Goal: Task Accomplishment & Management: Use online tool/utility

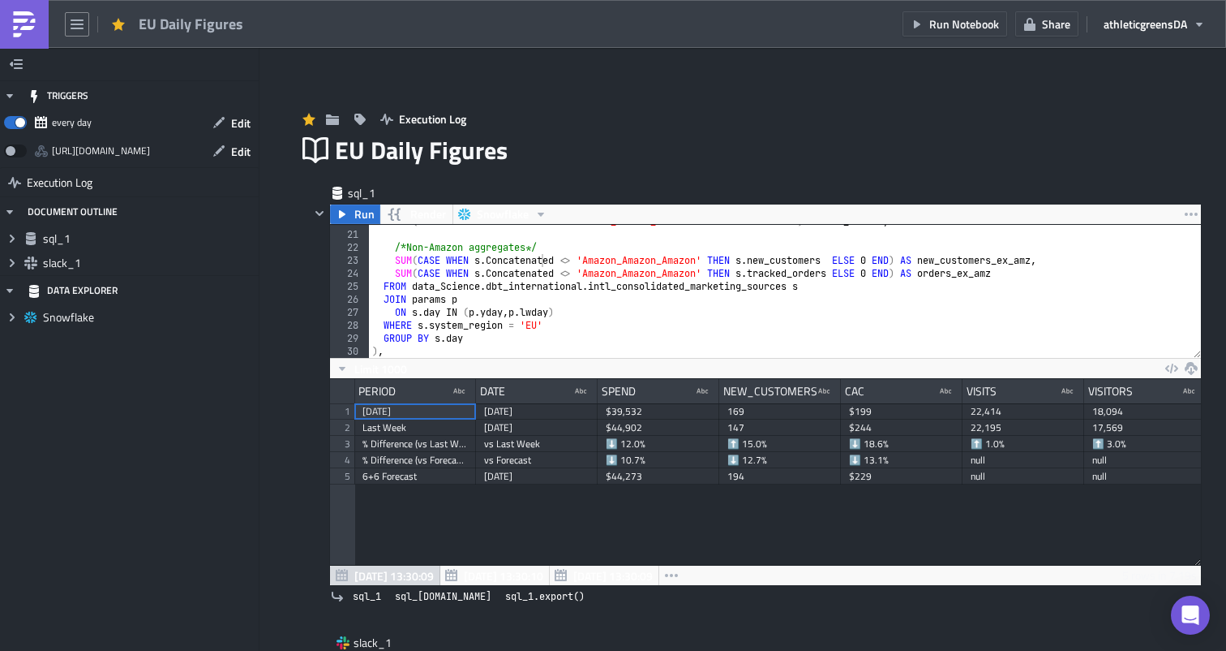
scroll to position [186, 871]
click at [487, 277] on div "MAX ( CASE WHEN s . Concatenated = 'Amazon_Amazon_Amazon' THEN 1 ELSE 0 END ) A…" at bounding box center [785, 294] width 832 height 159
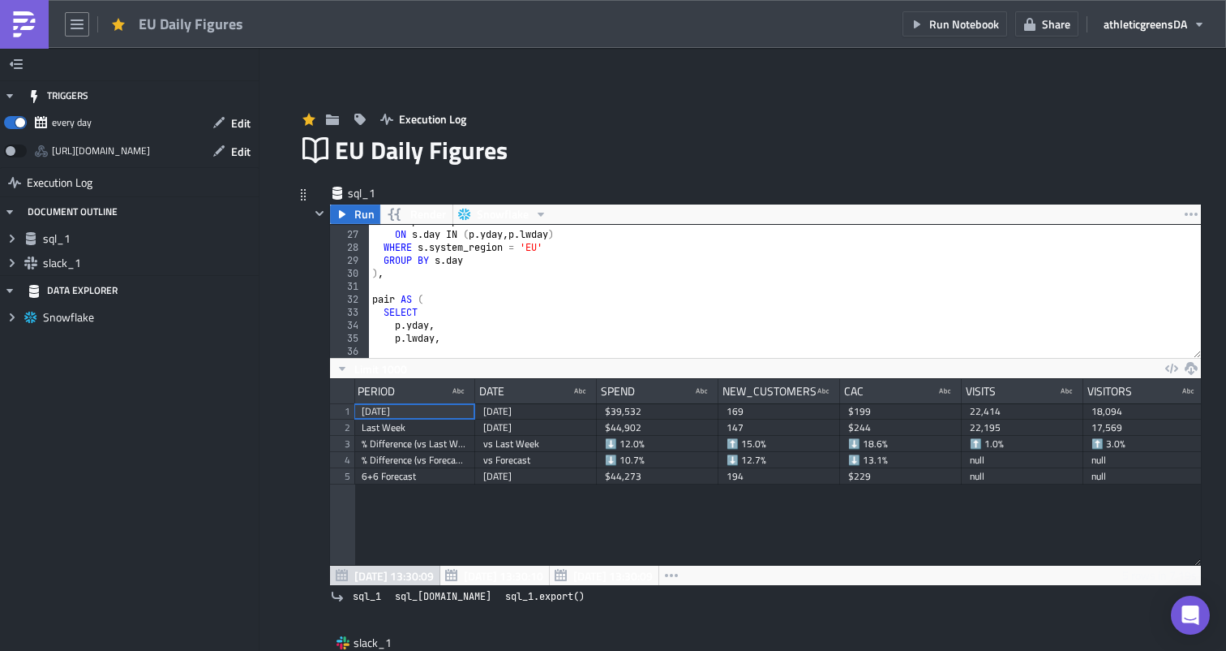
scroll to position [0, 0]
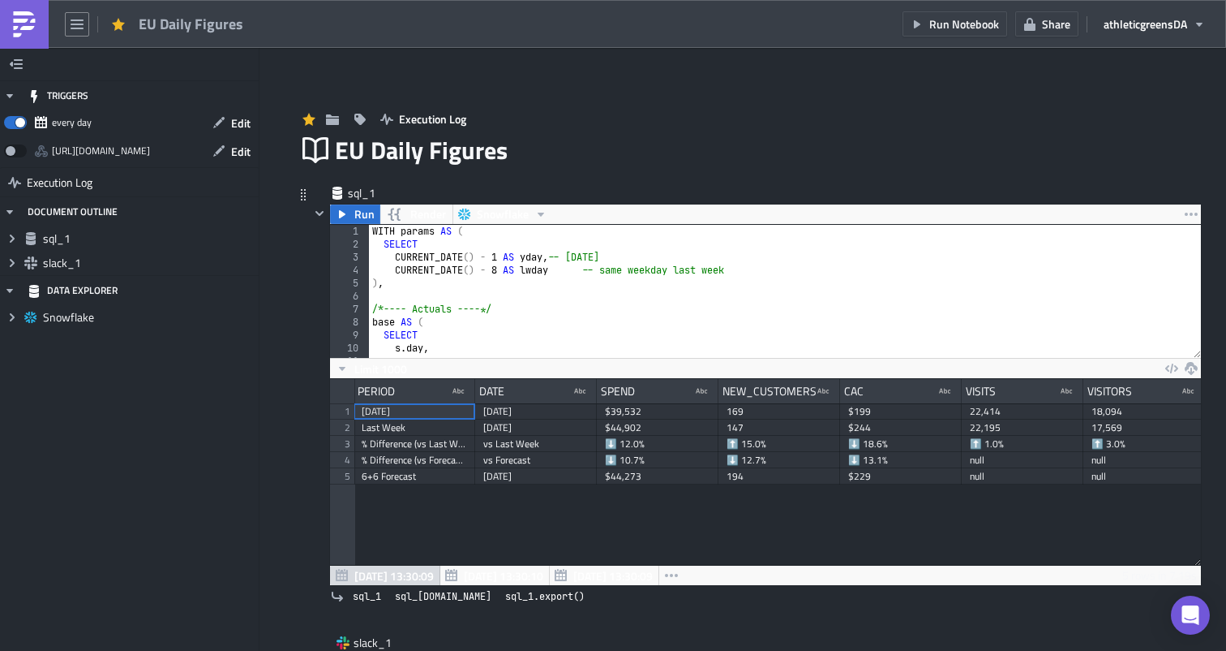
type textarea "END;"
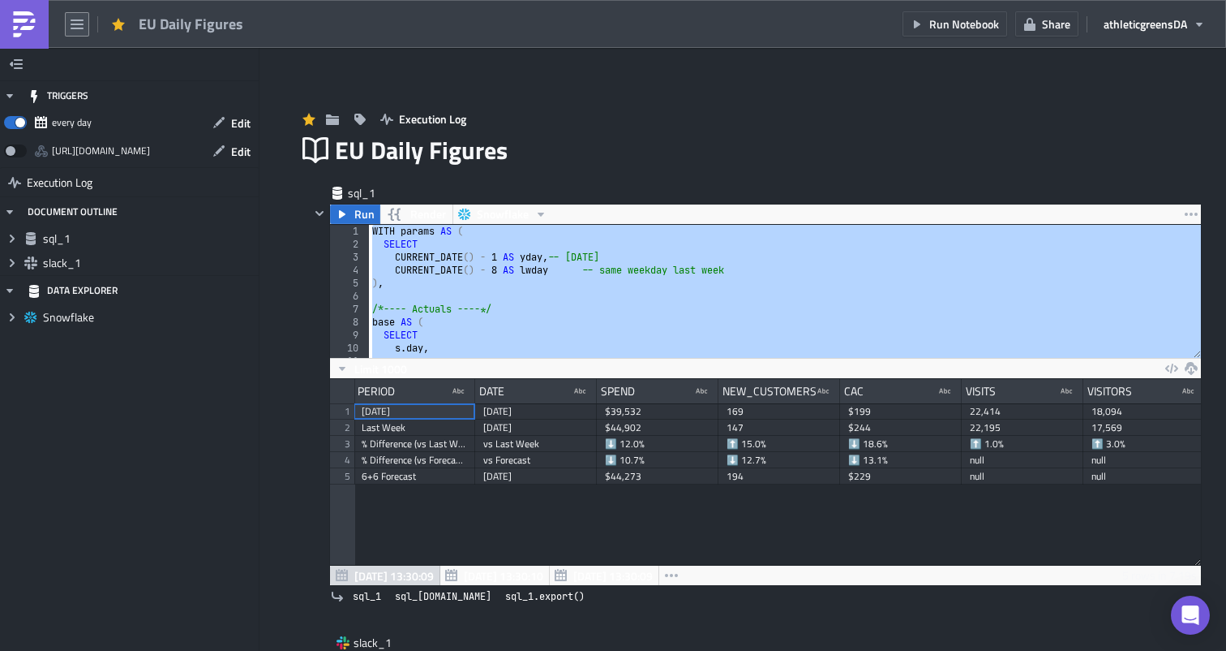
click at [69, 33] on button "button" at bounding box center [77, 24] width 24 height 24
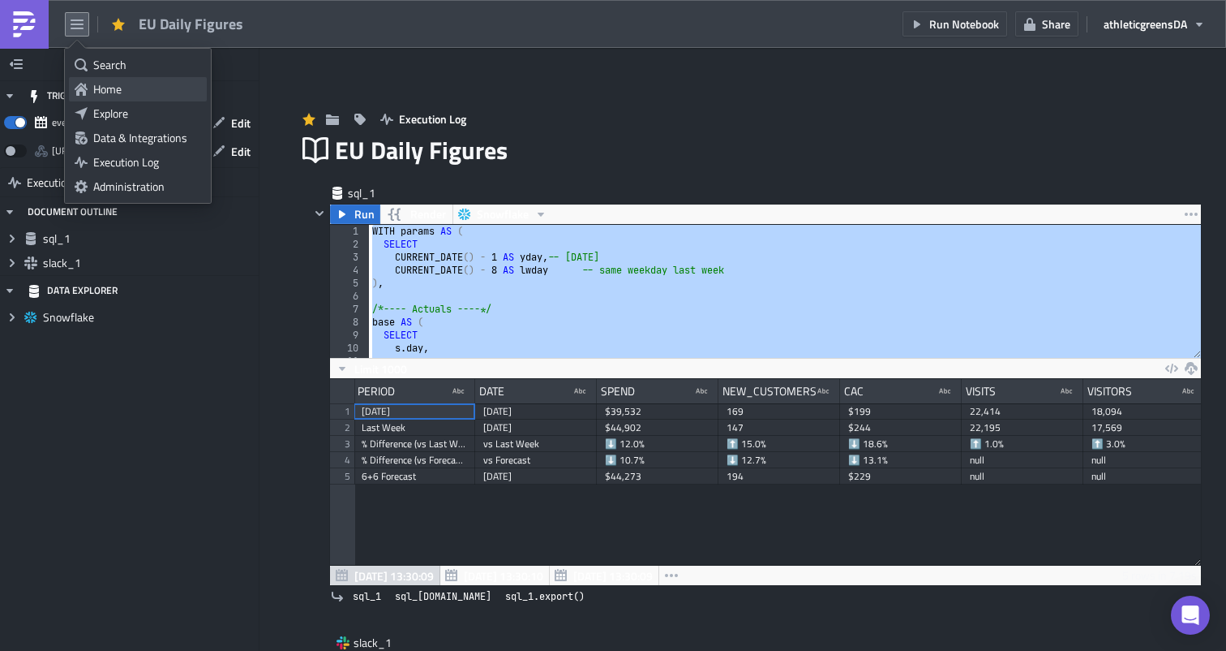
click at [130, 83] on div "Home" at bounding box center [147, 89] width 108 height 16
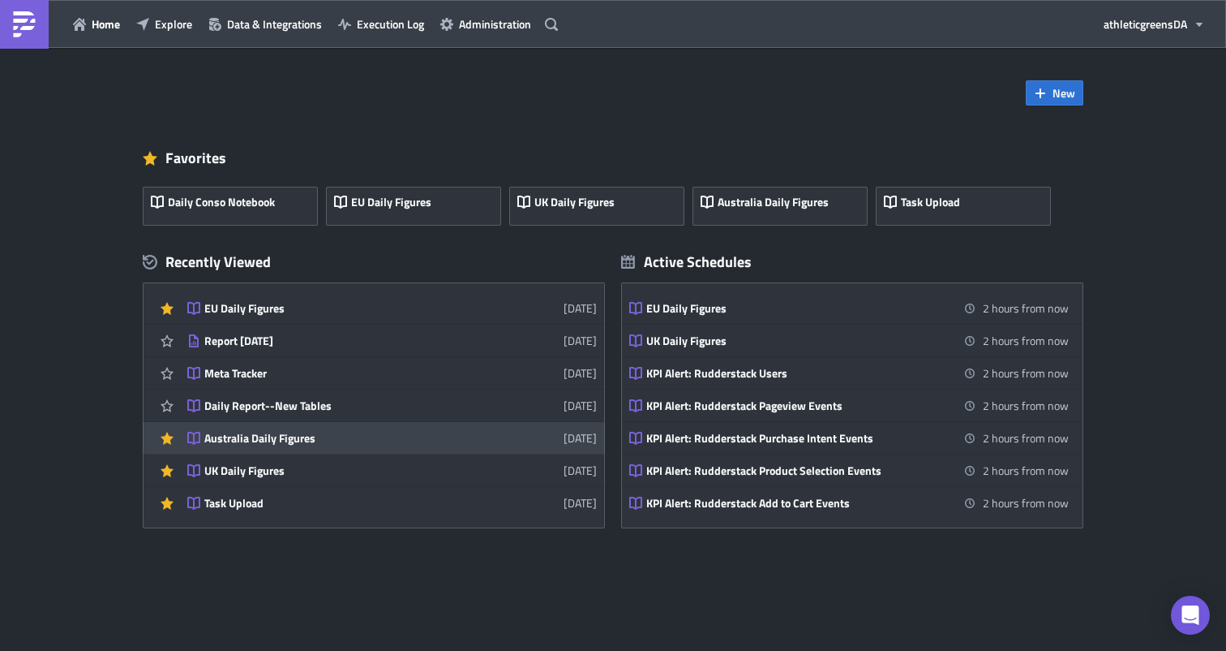
click at [284, 436] on div "Australia Daily Figures" at bounding box center [346, 438] width 284 height 15
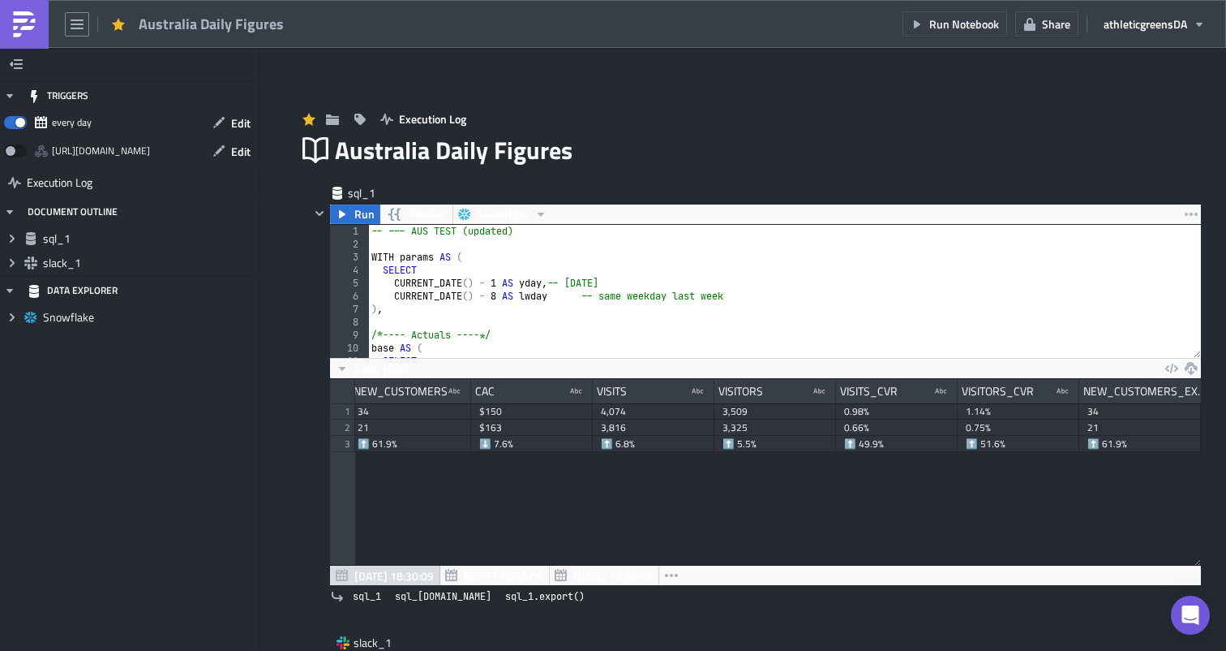
drag, startPoint x: 1199, startPoint y: 390, endPoint x: 1226, endPoint y: 391, distance: 26.8
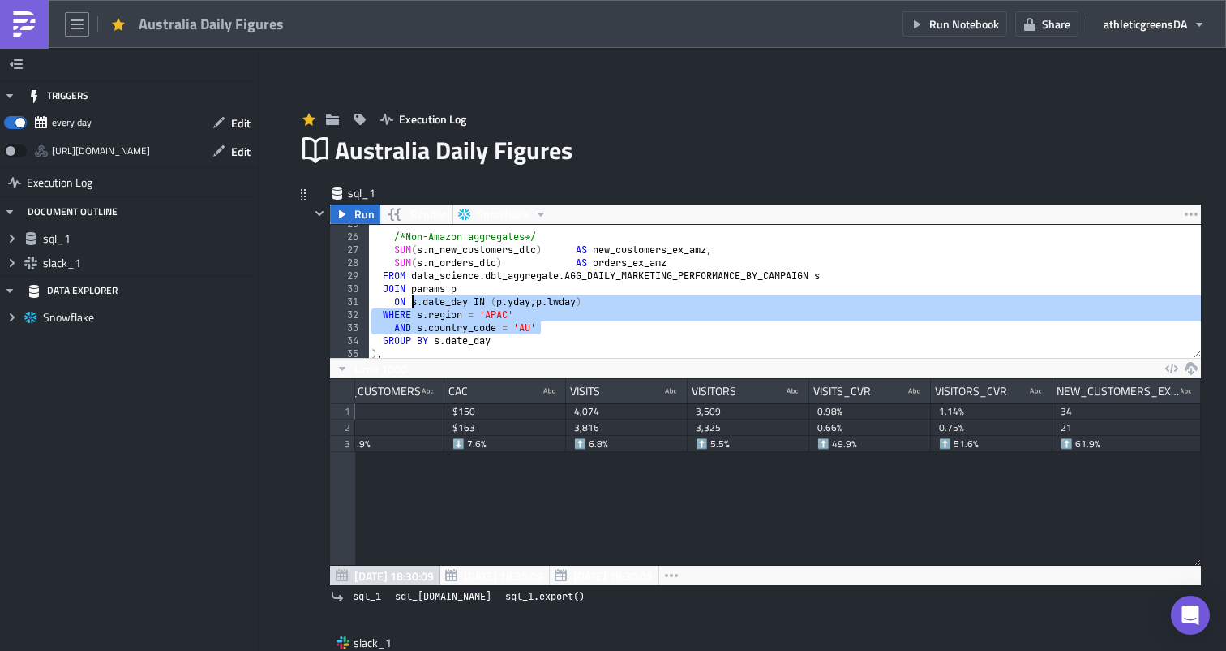
scroll to position [319, 0]
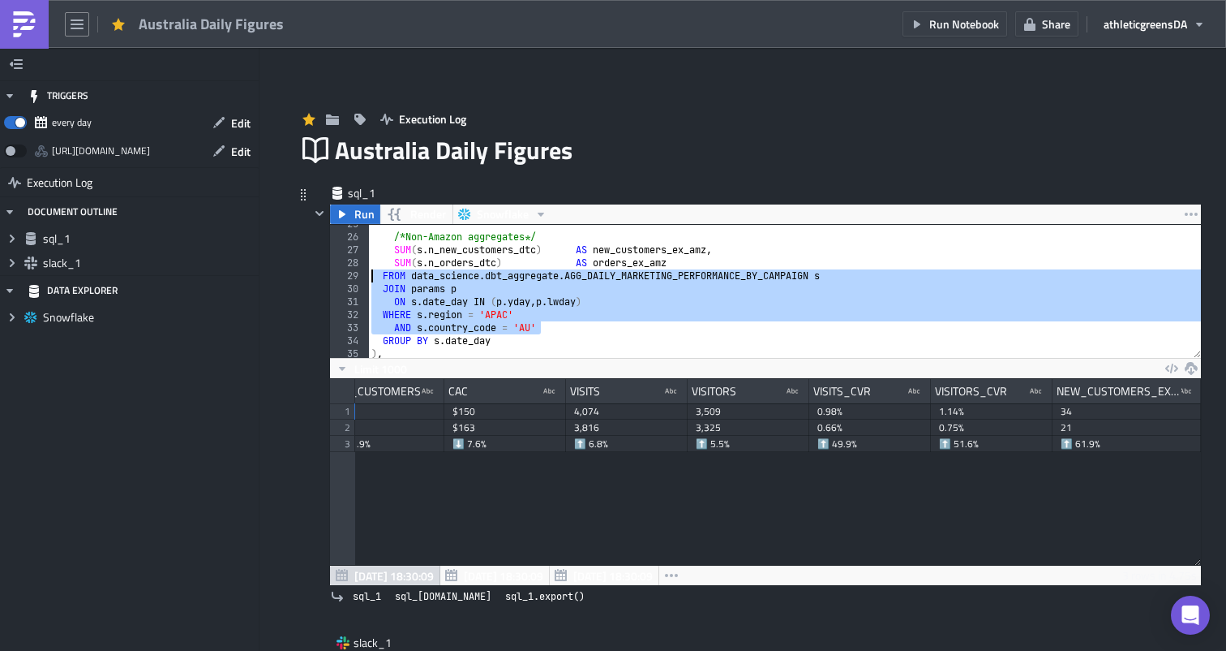
drag, startPoint x: 600, startPoint y: 313, endPoint x: 373, endPoint y: 278, distance: 229.8
click at [373, 278] on div "/* Non-Amazon aggregates */ SUM ( s . n_new_customers_dtc ) AS new_customers_ex…" at bounding box center [784, 296] width 833 height 159
click at [540, 367] on div "Limit 1000" at bounding box center [765, 368] width 871 height 20
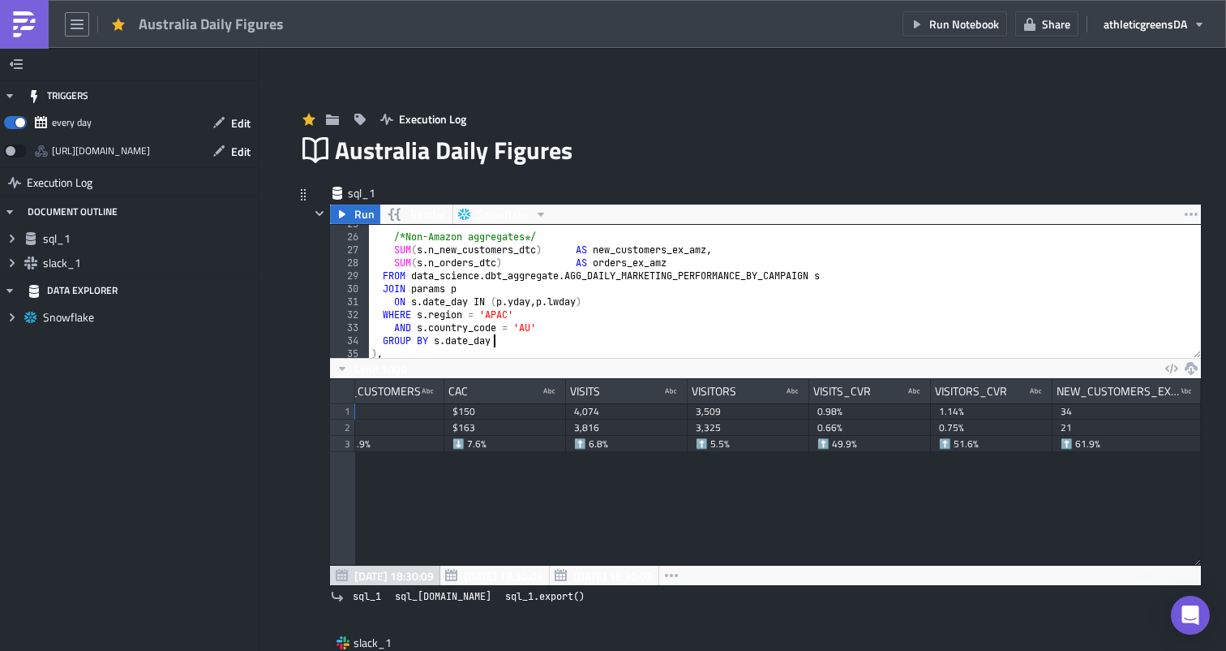
click at [565, 337] on div "/* Non-Amazon aggregates */ SUM ( s . n_new_customers_dtc ) AS new_customers_ex…" at bounding box center [784, 296] width 833 height 159
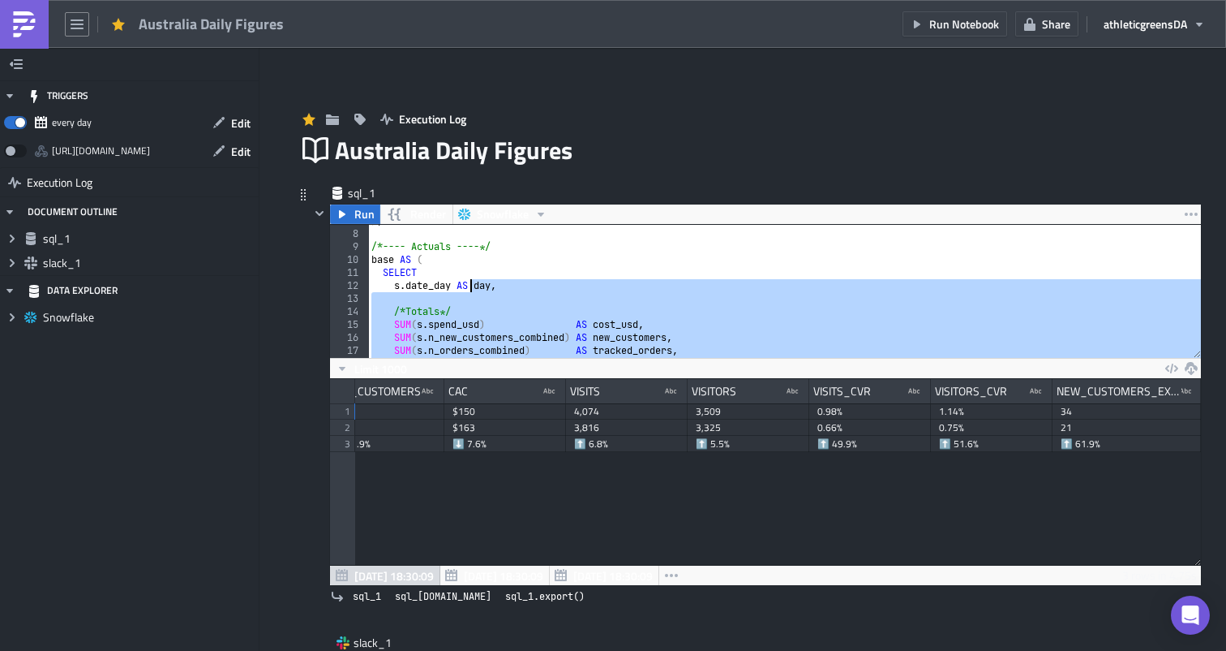
scroll to position [80, 0]
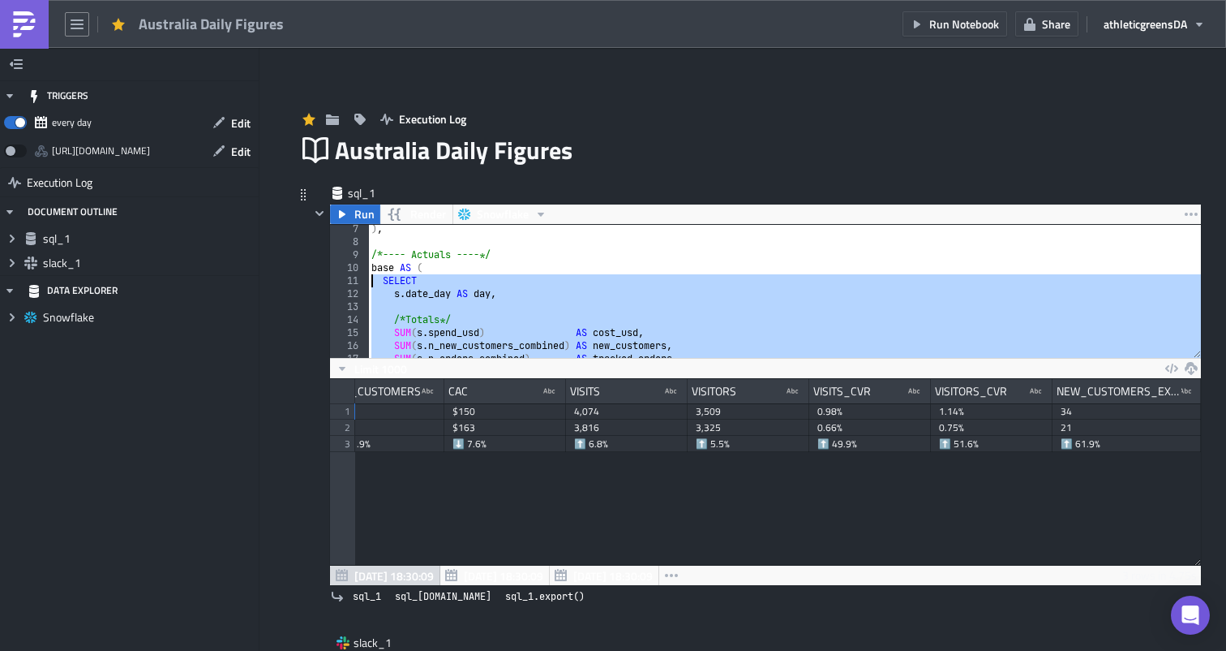
drag, startPoint x: 541, startPoint y: 345, endPoint x: 353, endPoint y: 281, distance: 198.8
click at [353, 281] on div "GROUP BY s.date_day 7 8 9 10 11 12 13 14 15 16 17 18 19 ) , /* ---- Actuals ---…" at bounding box center [765, 291] width 871 height 133
type textarea "SELECT s.date_day AS day,"
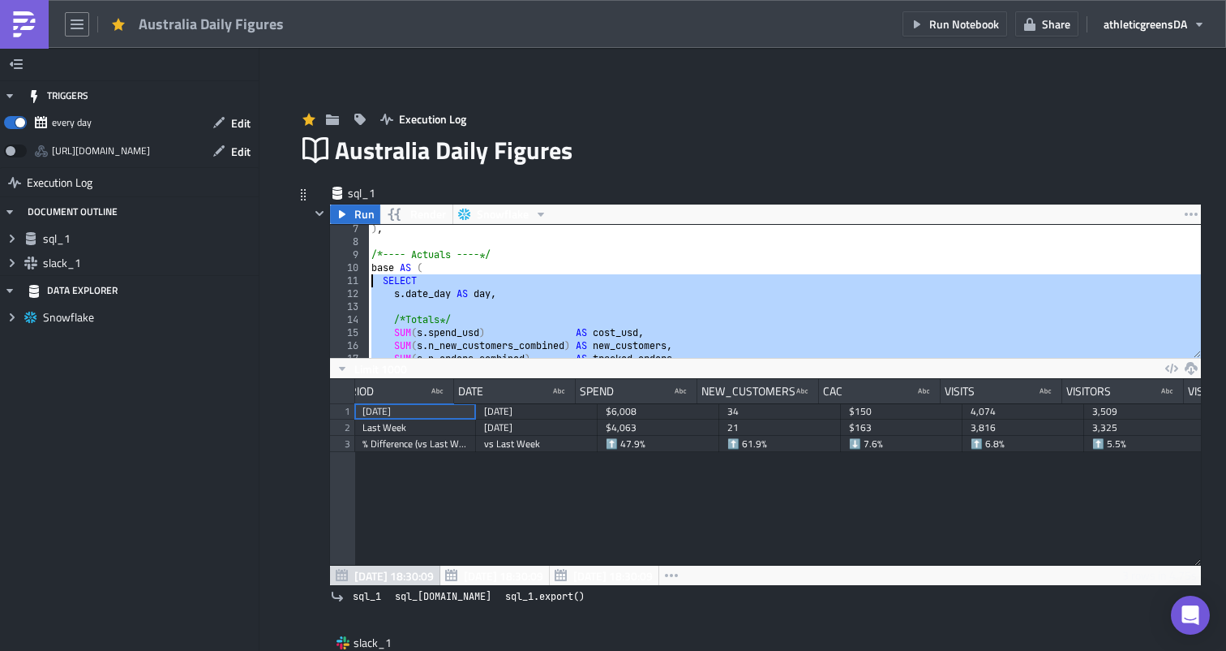
scroll to position [0, 0]
click at [371, 220] on span "Run" at bounding box center [364, 213] width 20 height 19
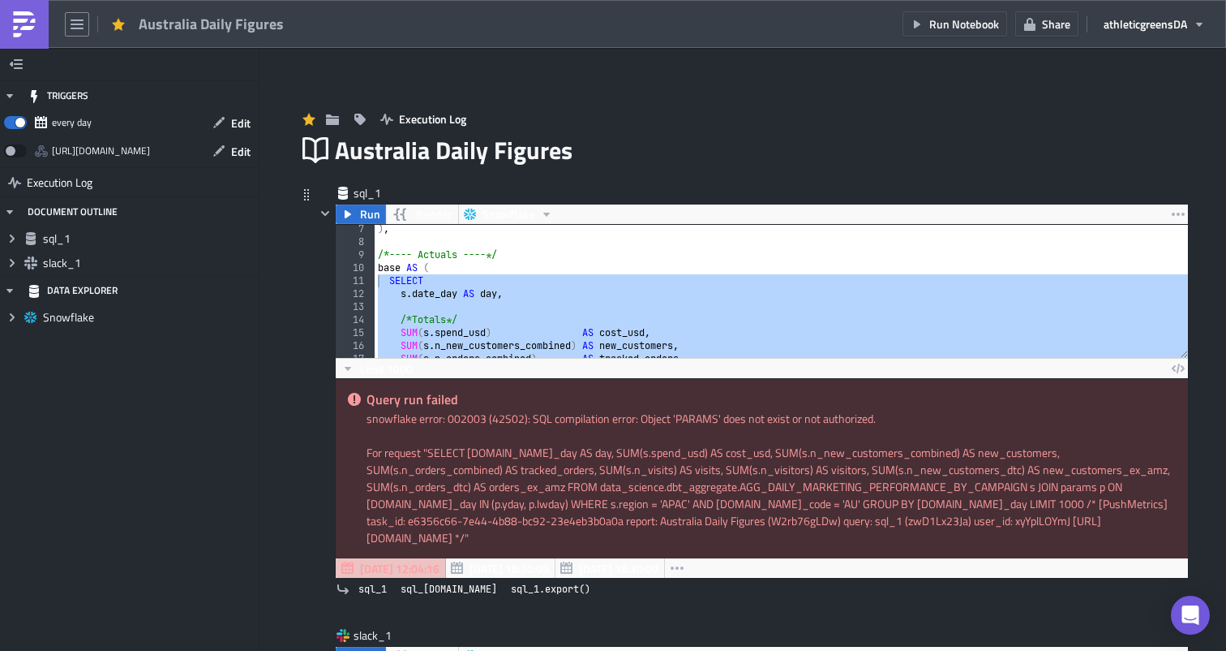
click at [716, 304] on div ") , /* ---- Actuals ---- */ base AS ( SELECT s . date_day AS day , /* Totals */…" at bounding box center [782, 301] width 814 height 159
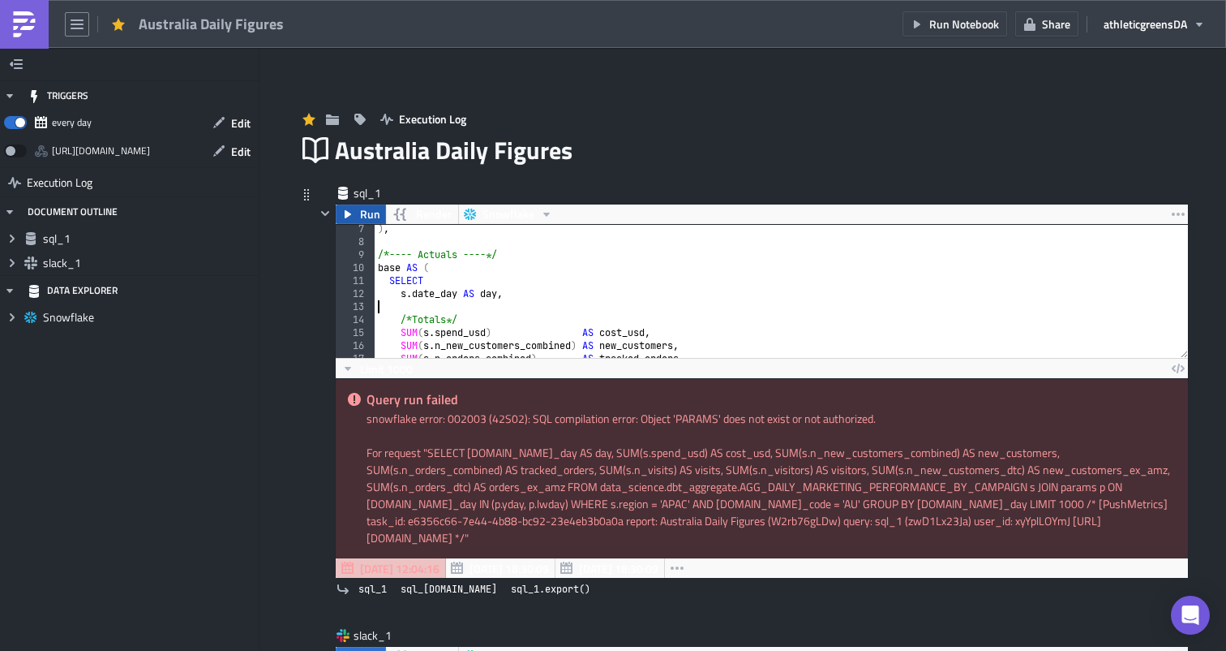
click at [371, 212] on span "Run" at bounding box center [370, 213] width 20 height 19
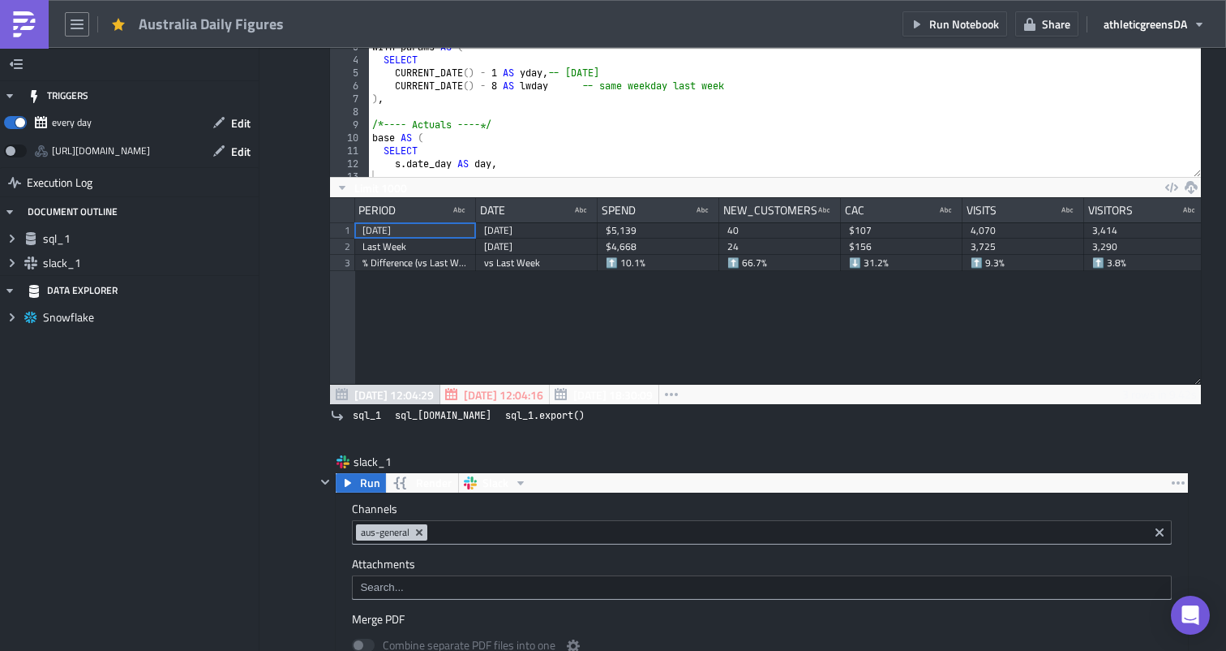
scroll to position [231, 0]
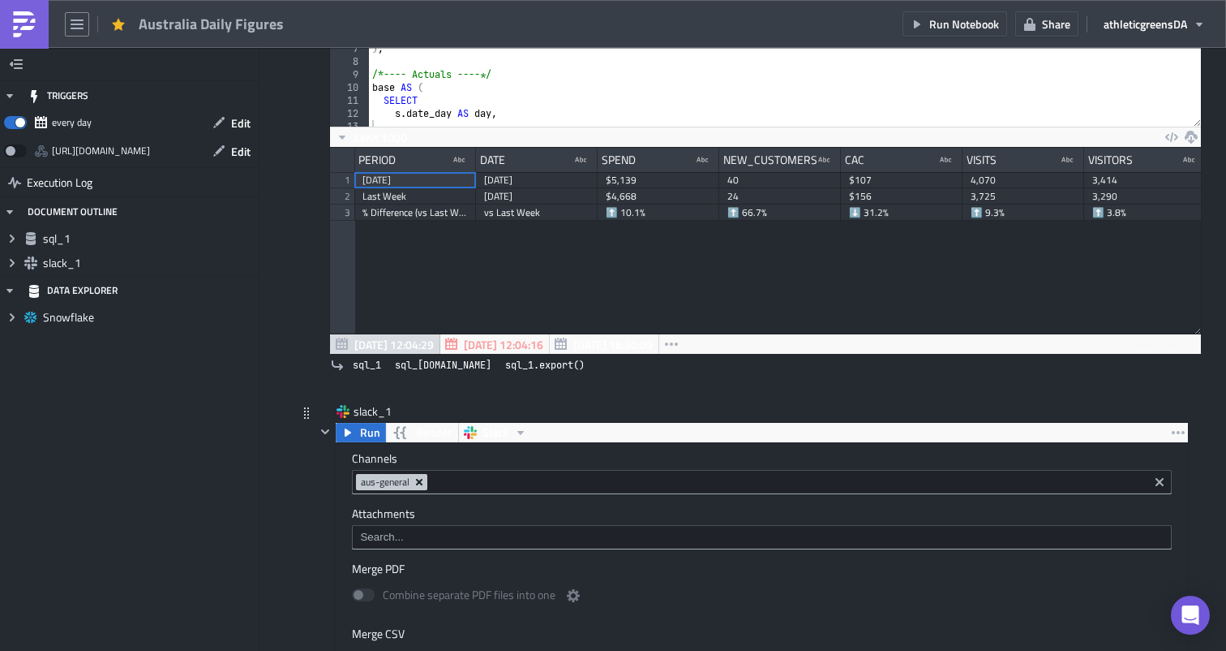
click at [422, 480] on icon "Remove Tag" at bounding box center [419, 482] width 6 height 6
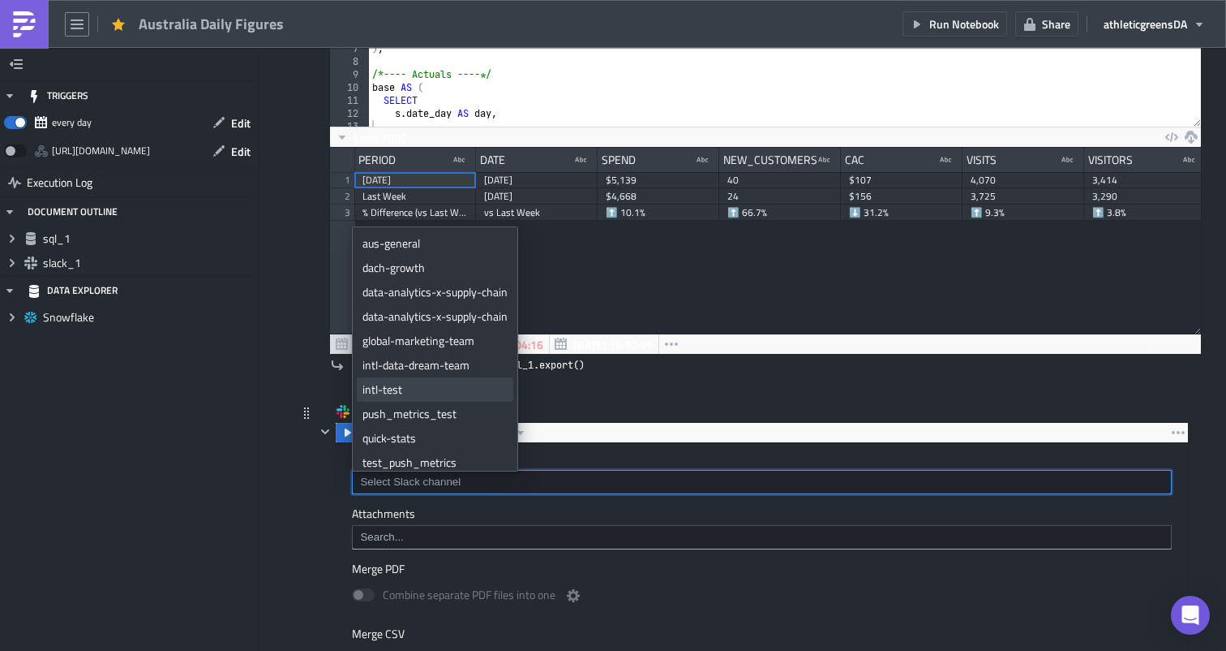
click at [423, 393] on div "intl-test" at bounding box center [435, 389] width 145 height 16
click at [301, 268] on div "sql_1 Run Render Snowflake 3 4 5 6 7 8 9 10 11 12 13 14 15 WITH params AS ( SEL…" at bounding box center [743, 178] width 892 height 449
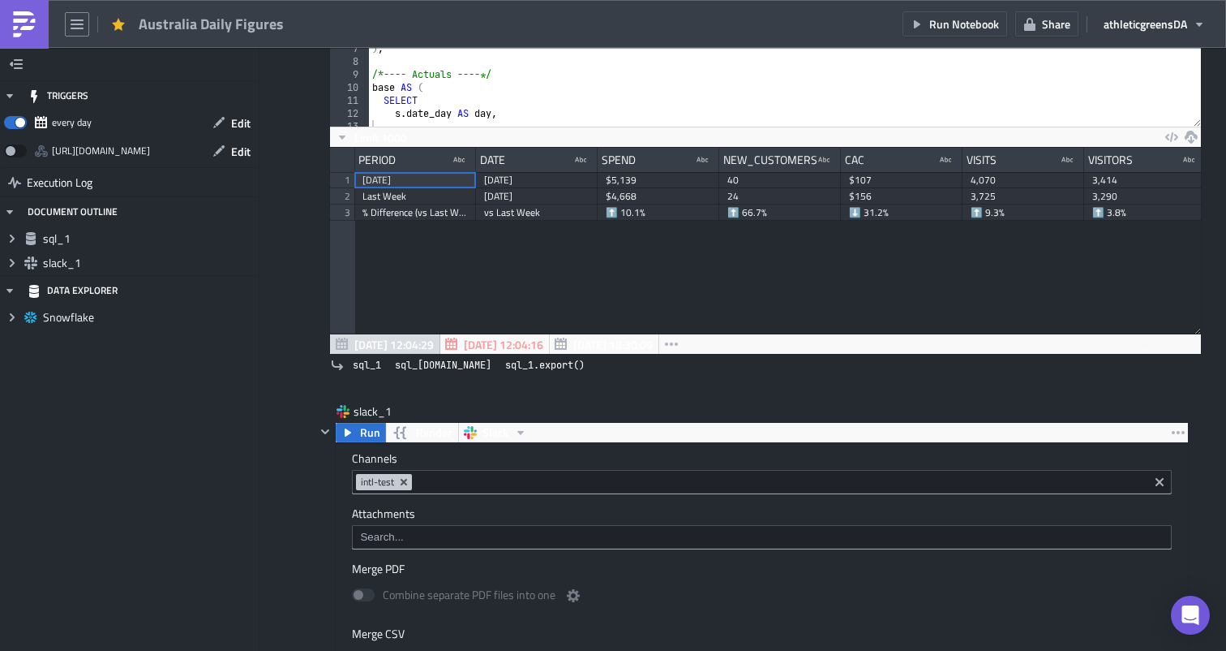
click at [572, 89] on div "WITH params AS ( SELECT CURRENT_DATE ( ) - 1 AS yday , -- yesterday CURRENT_DAT…" at bounding box center [785, 69] width 832 height 159
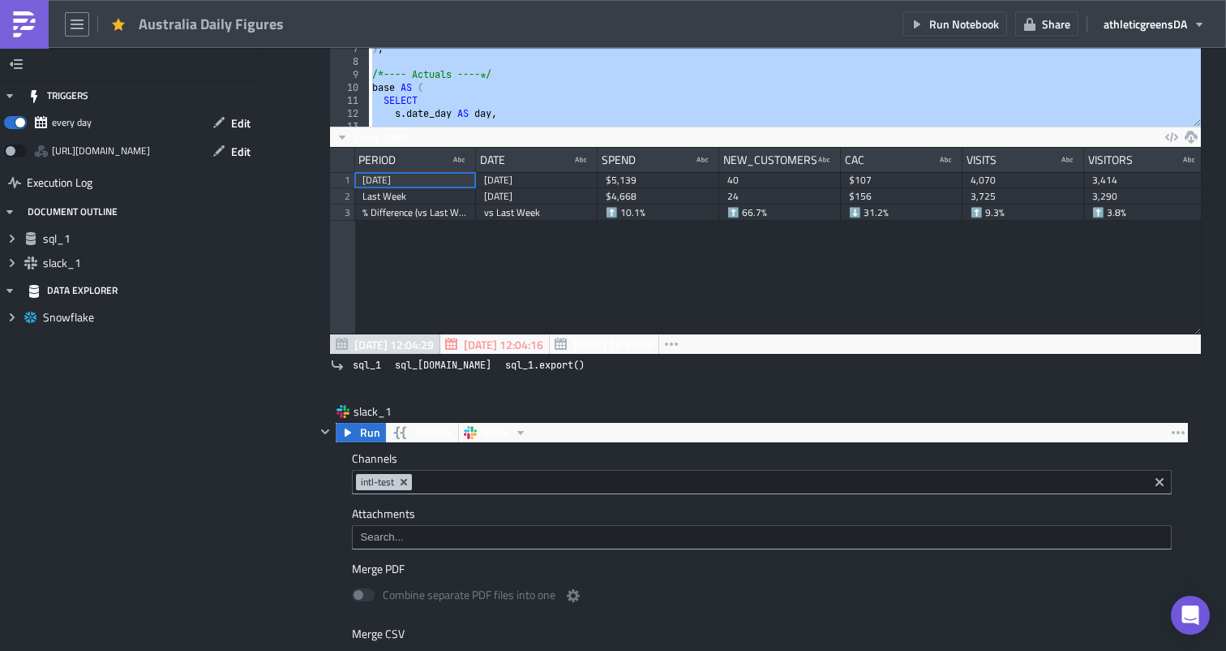
paste textarea
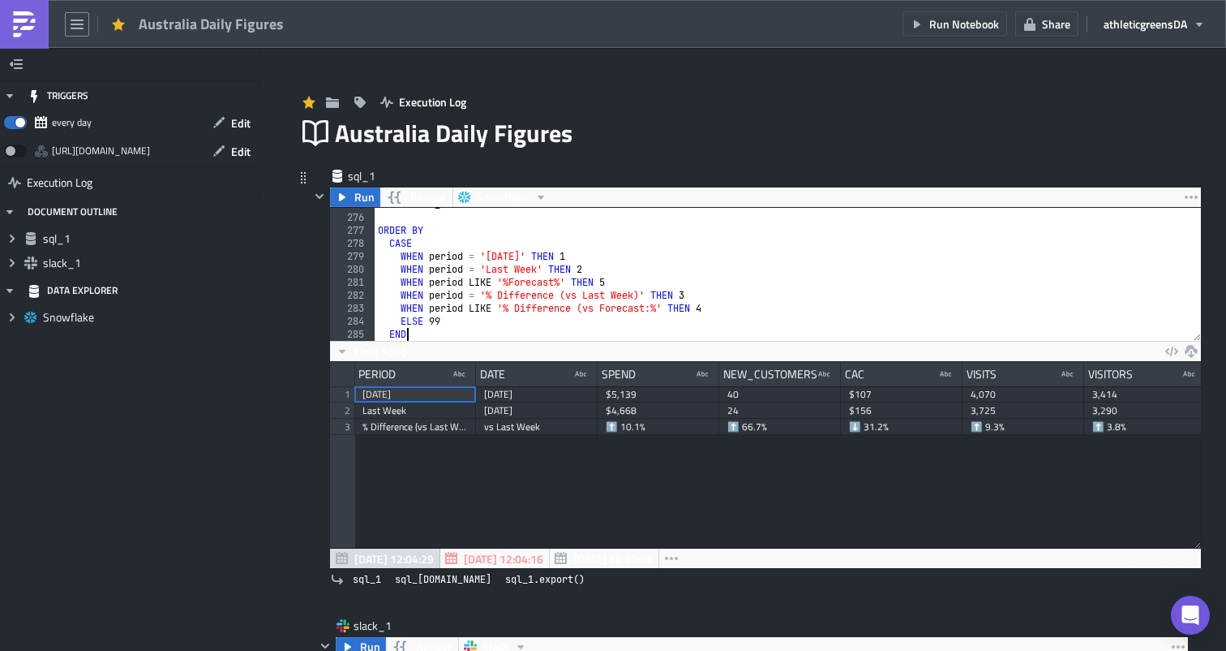
scroll to position [0, 0]
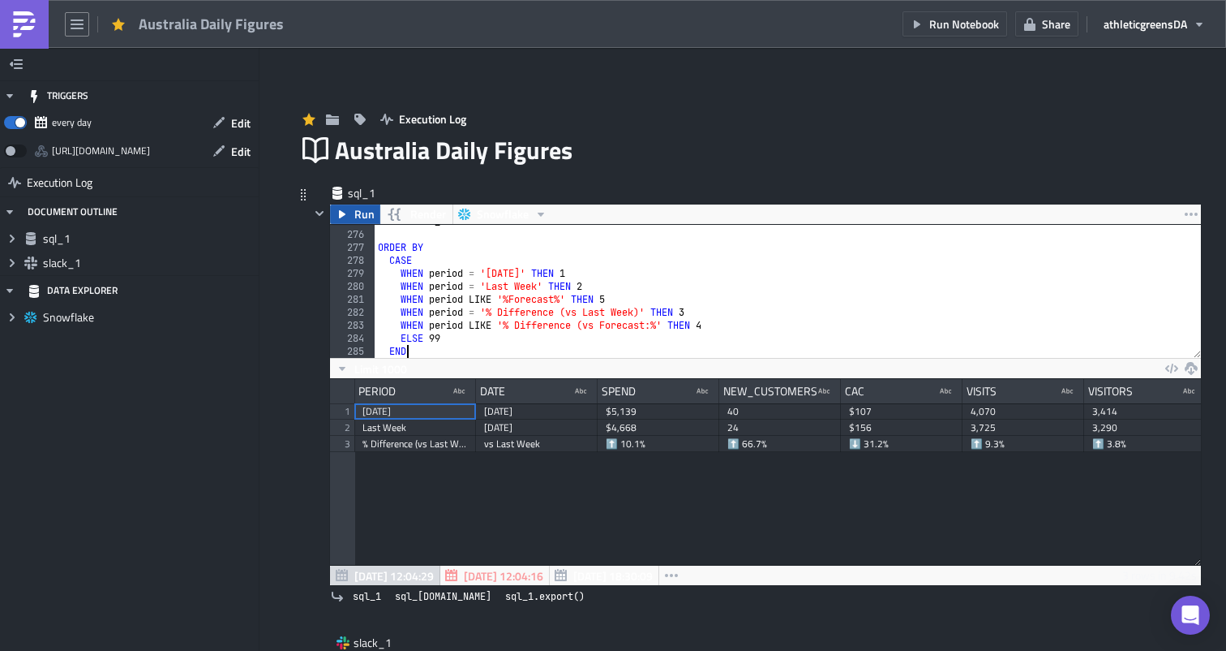
click at [364, 208] on span "Run" at bounding box center [364, 213] width 20 height 19
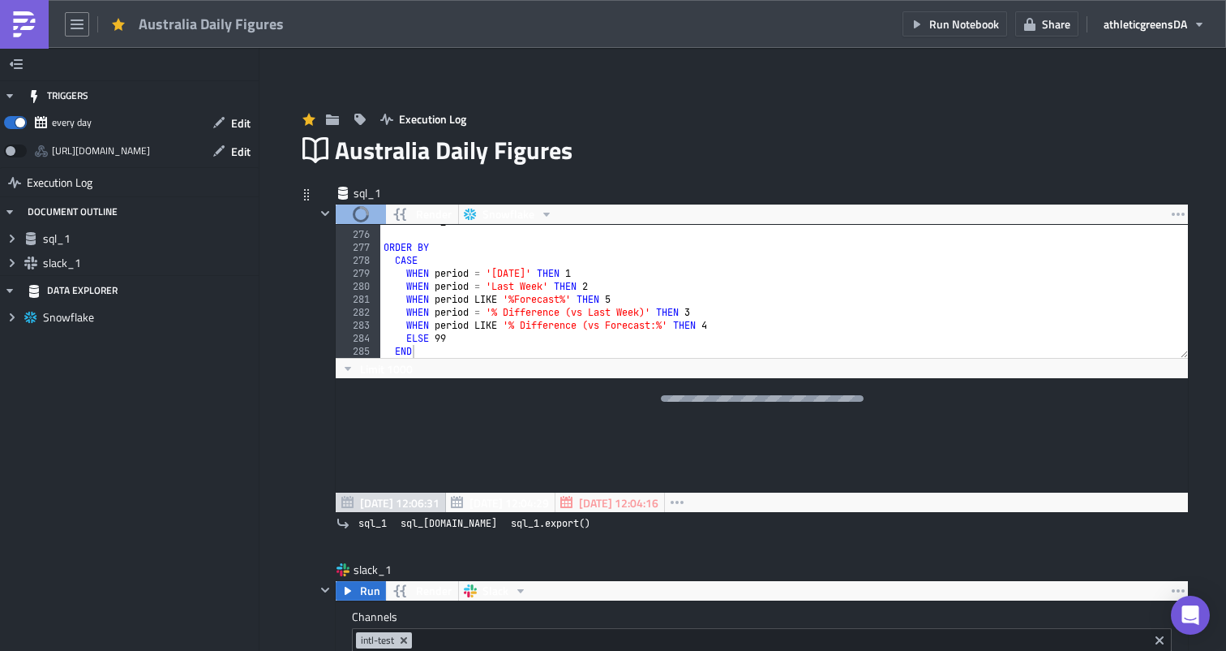
type textarea "ELSE 99"
click at [452, 333] on div "FROM delta_forecast df ORDER BY CASE WHEN period = 'Yesterday' THEN 1 WHEN peri…" at bounding box center [784, 294] width 808 height 159
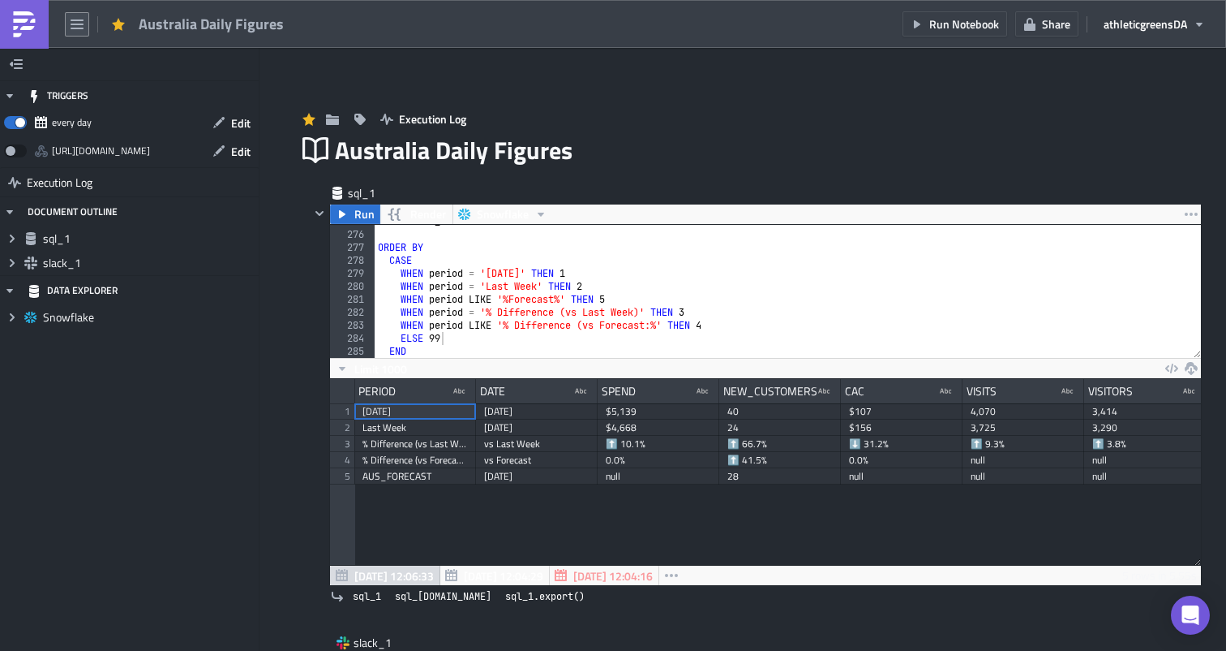
click at [80, 22] on icon "button" at bounding box center [77, 24] width 13 height 13
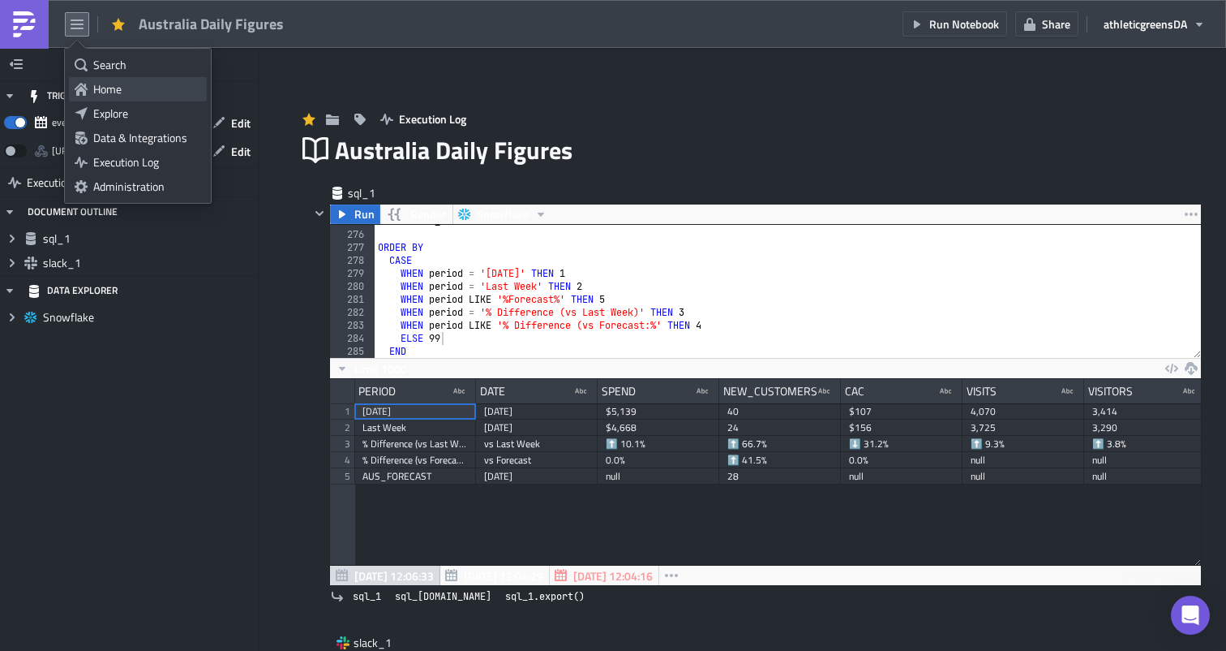
click at [126, 83] on div "Home" at bounding box center [147, 89] width 108 height 16
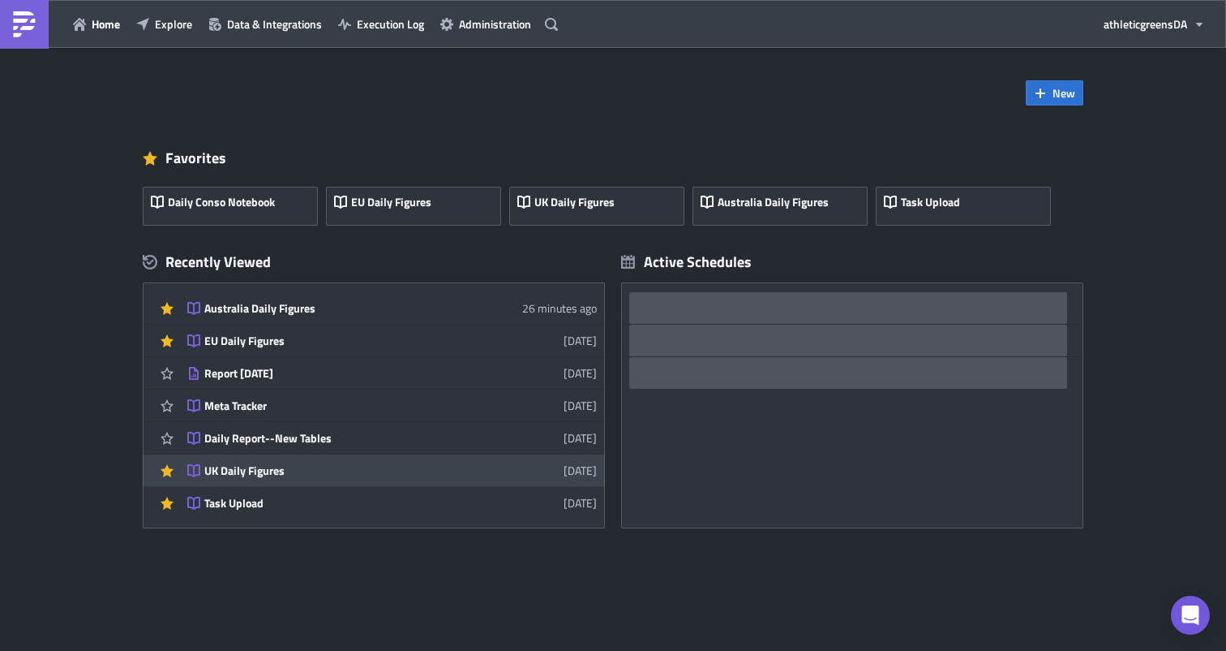
click at [298, 479] on link "UK Daily Figures [DATE]" at bounding box center [392, 470] width 410 height 32
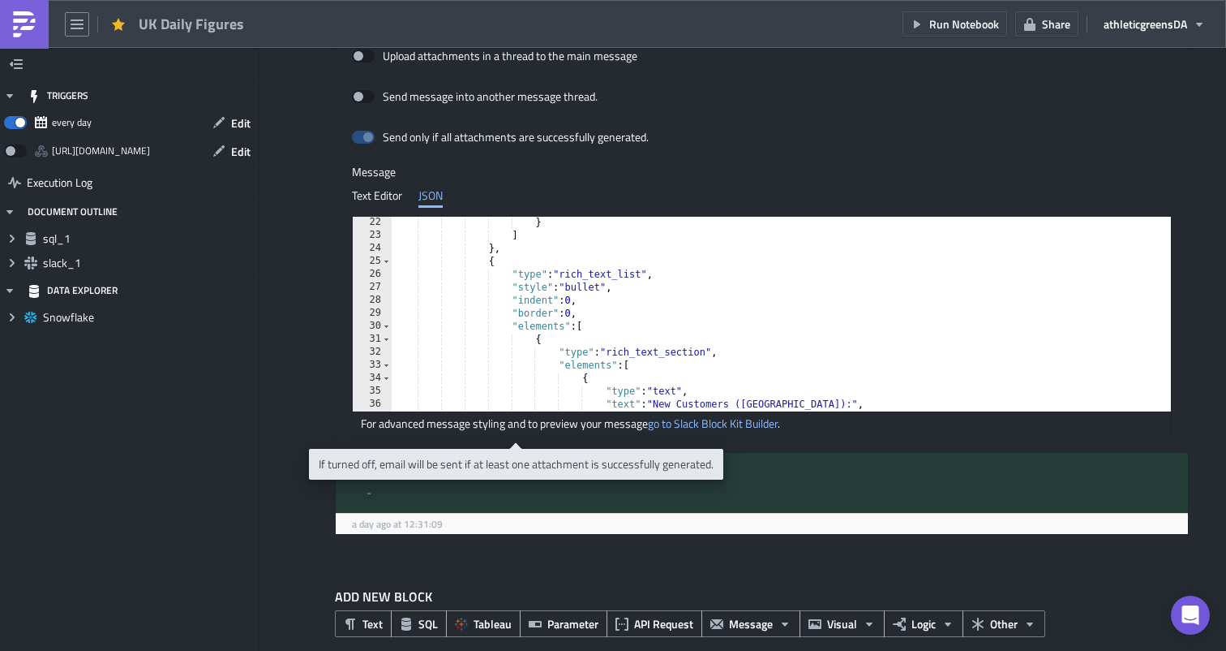
scroll to position [900, 0]
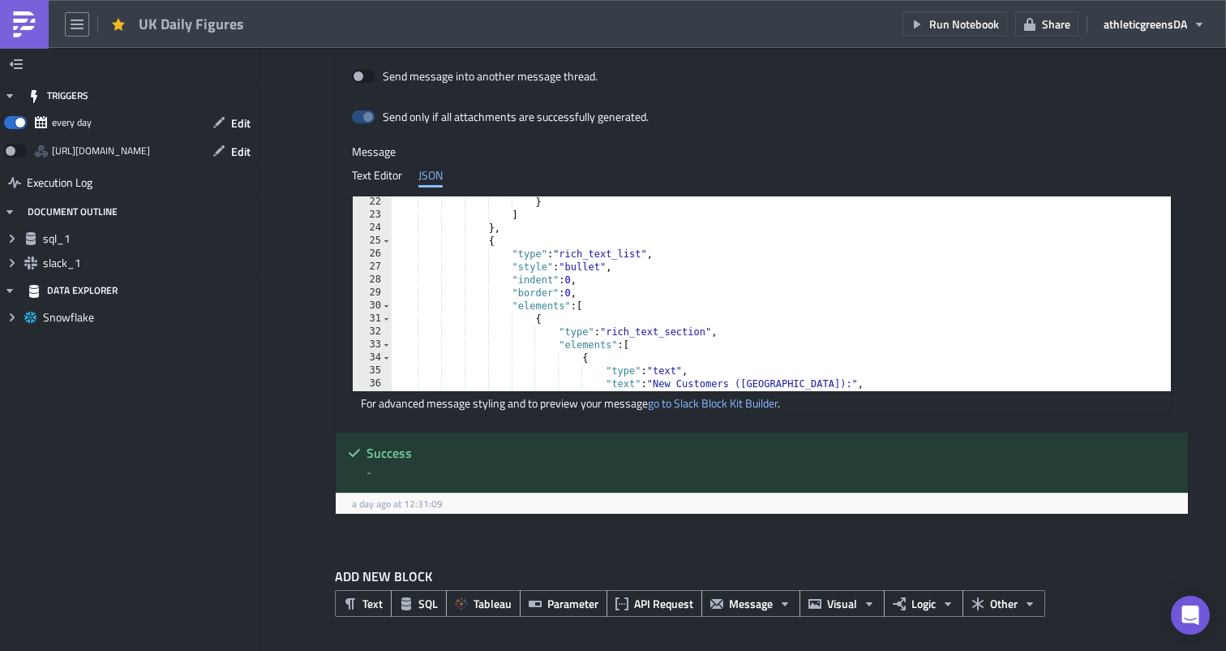
click at [659, 356] on div "} ] } , { "type" : "rich_text_list" , "style" : "bullet" , "indent" : 0 , "bord…" at bounding box center [863, 305] width 942 height 221
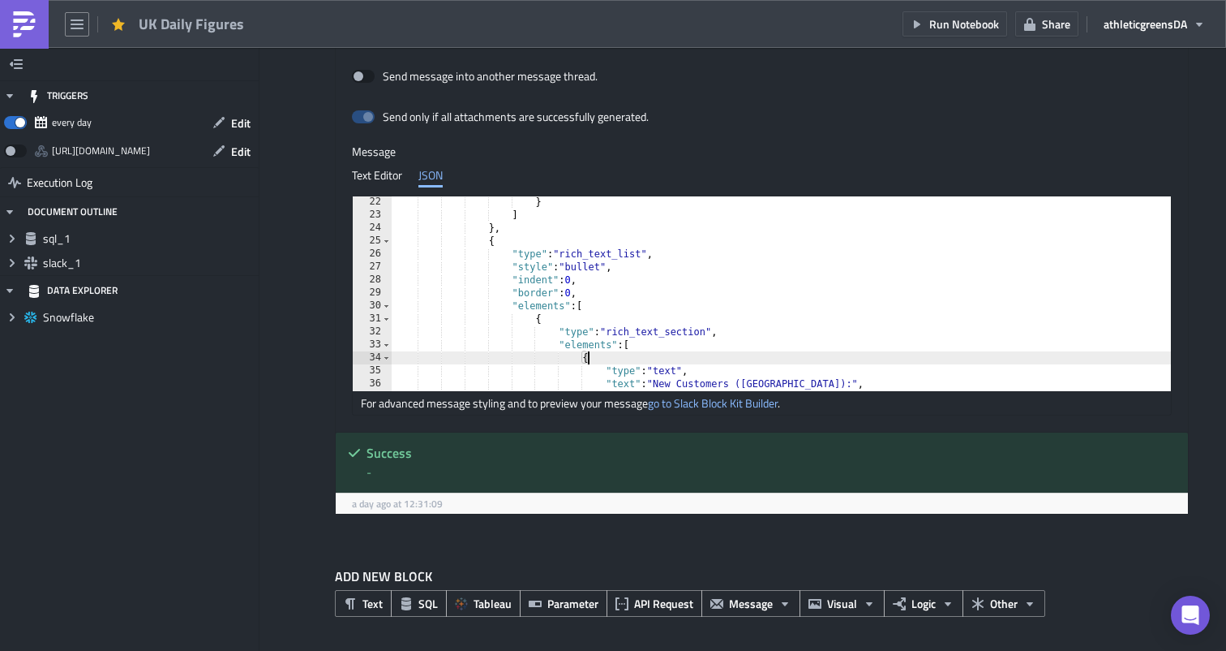
type textarea "] }"
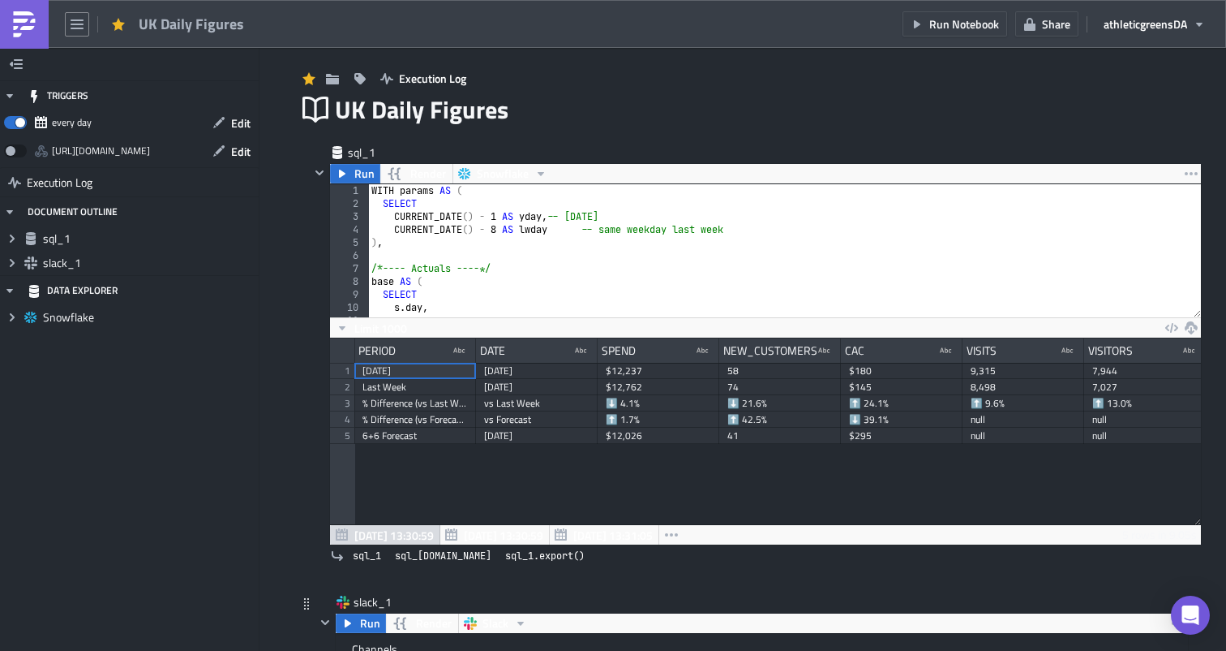
scroll to position [0, 0]
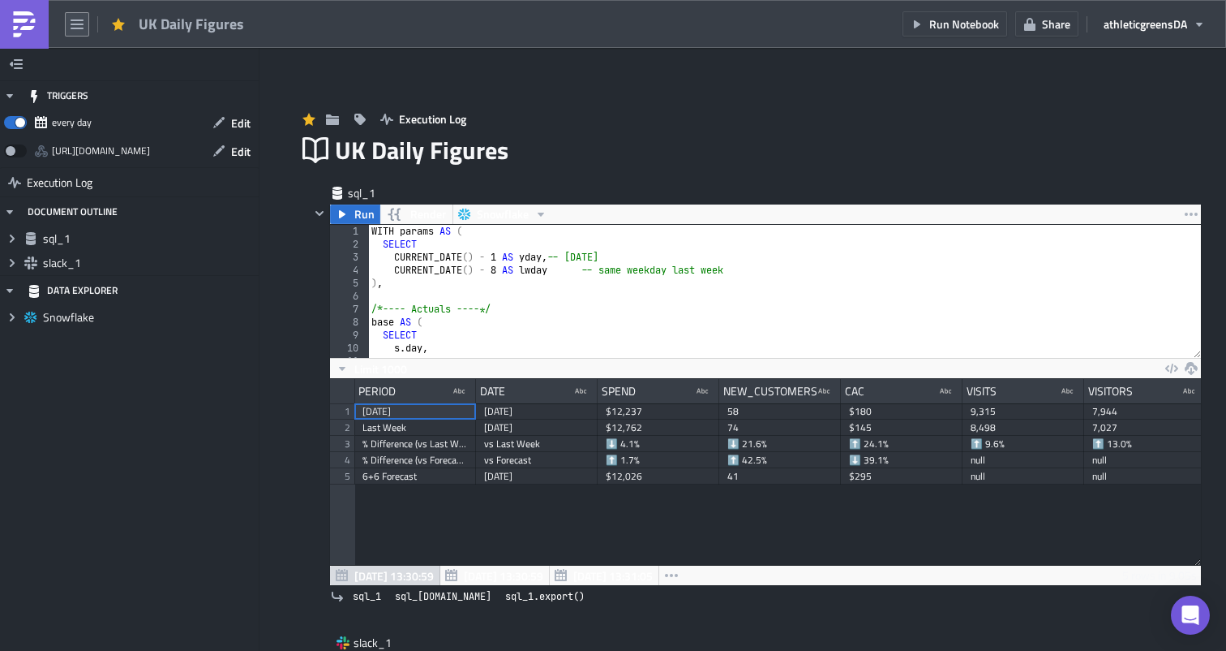
click at [84, 31] on button "button" at bounding box center [77, 24] width 24 height 24
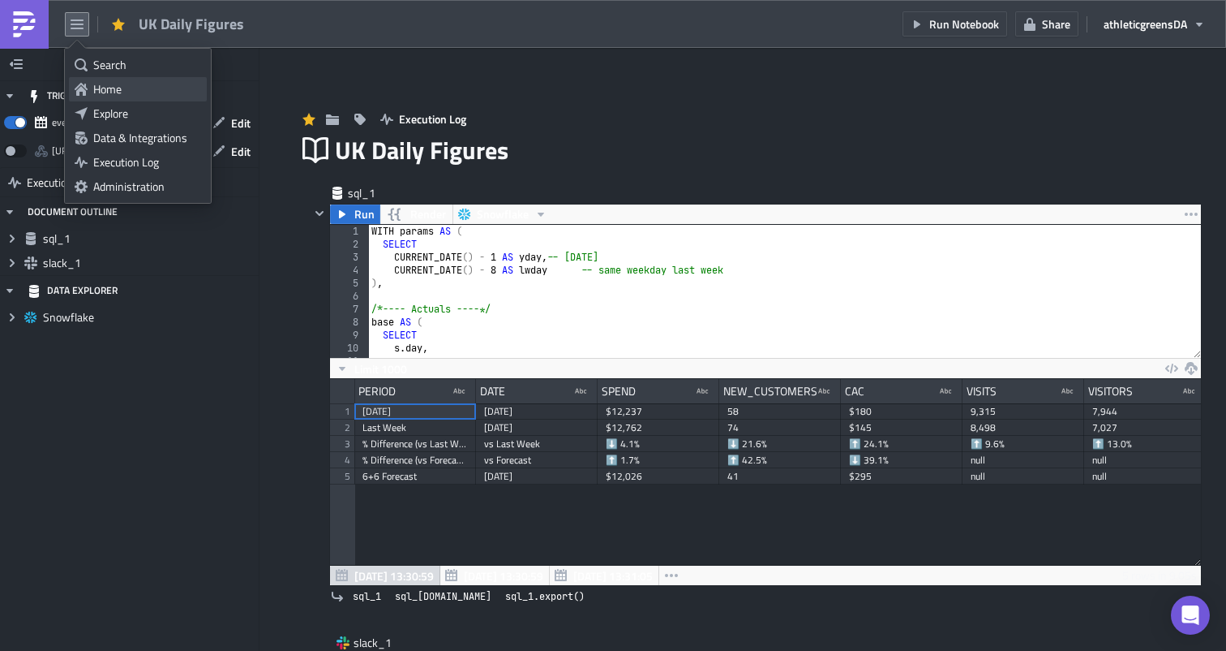
click at [123, 92] on div "Home" at bounding box center [147, 89] width 108 height 16
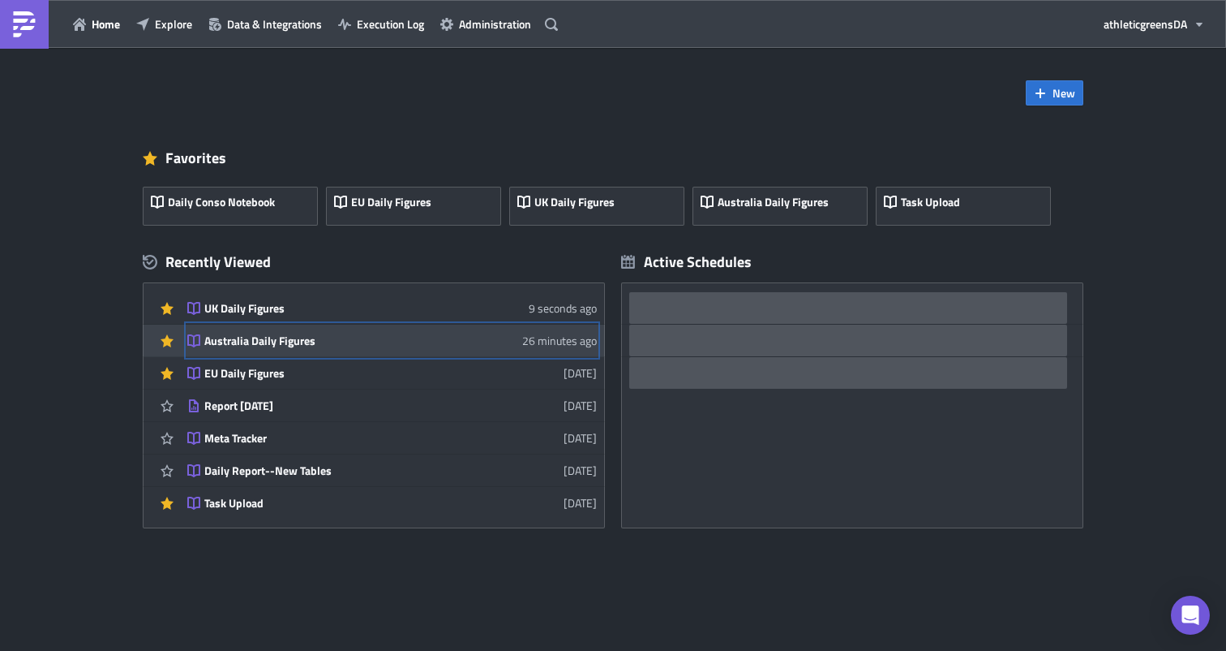
click at [292, 339] on div "Australia Daily Figures" at bounding box center [346, 340] width 284 height 15
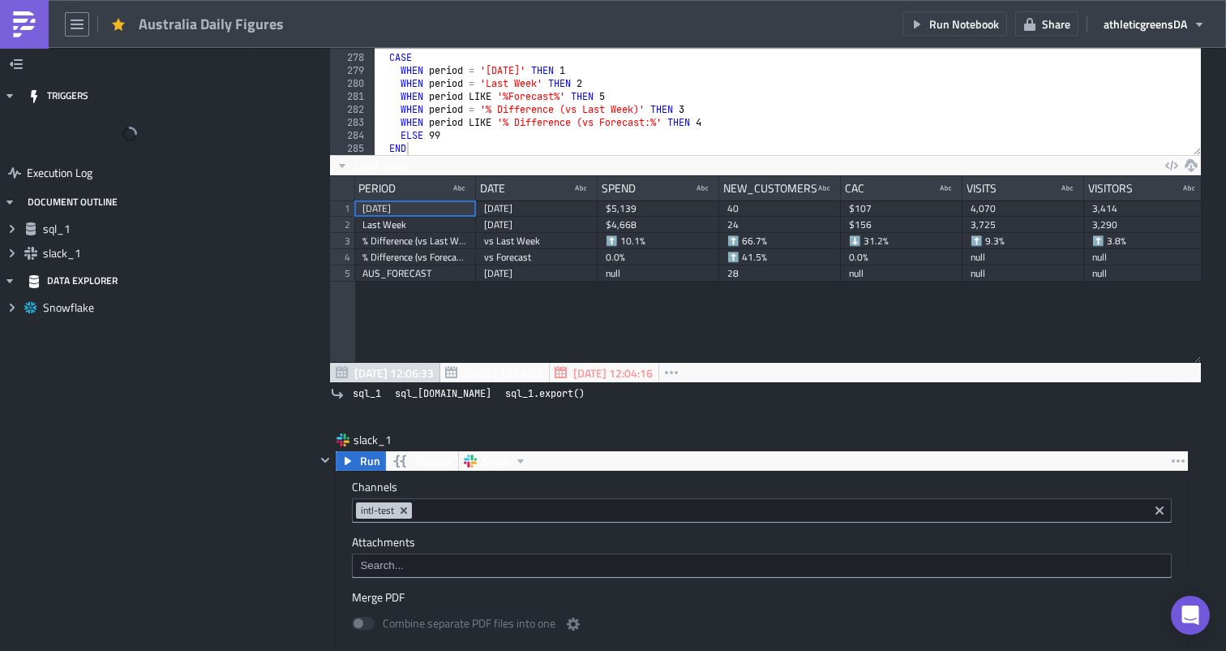
scroll to position [818, 0]
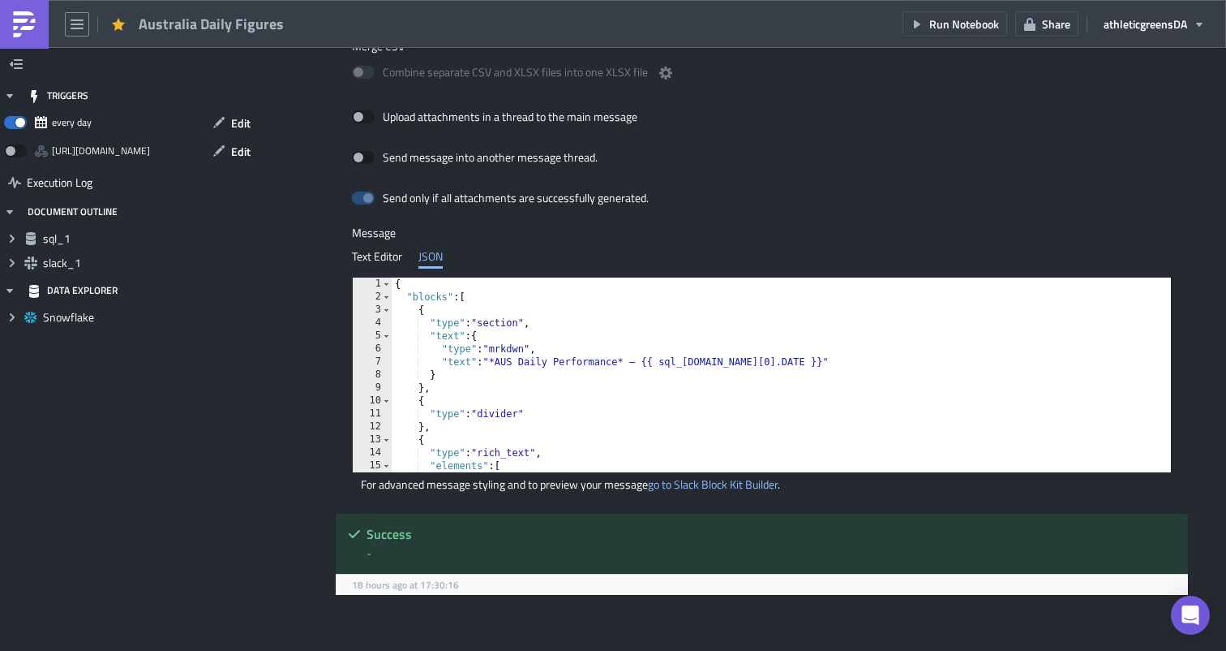
click at [569, 376] on div "{ "blocks" : [ { "type" : "section" , "text" : { "type" : "mrkdwn" , "text" : "…" at bounding box center [791, 387] width 799 height 221
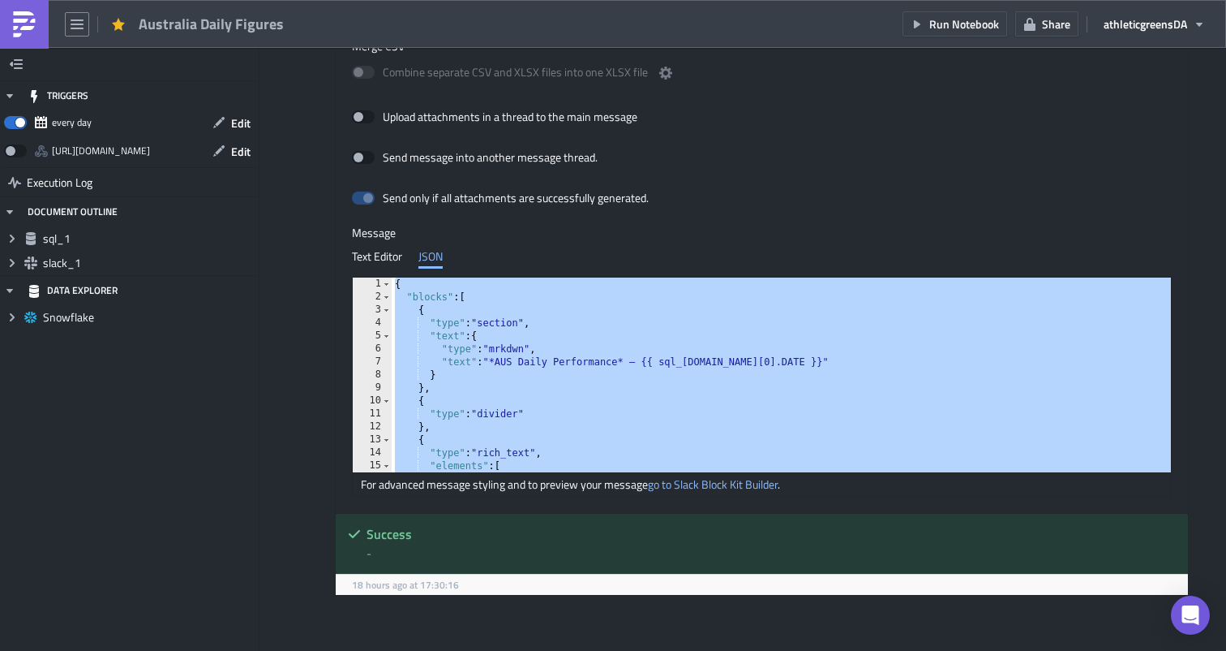
paste textarea
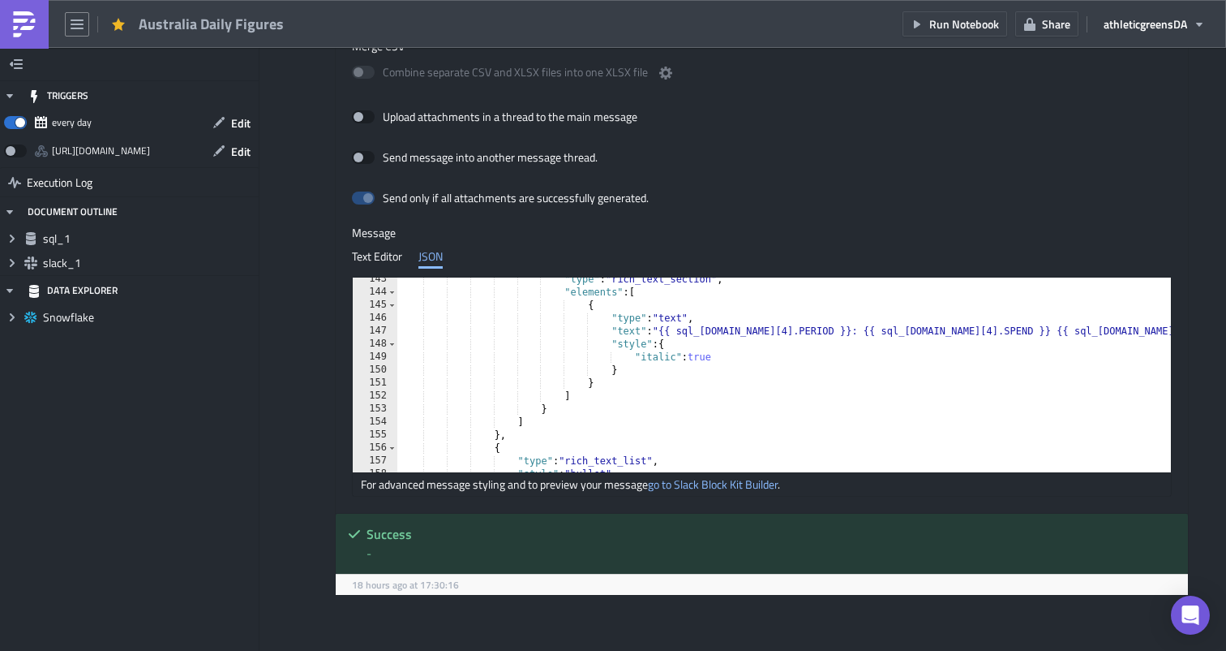
scroll to position [0, 0]
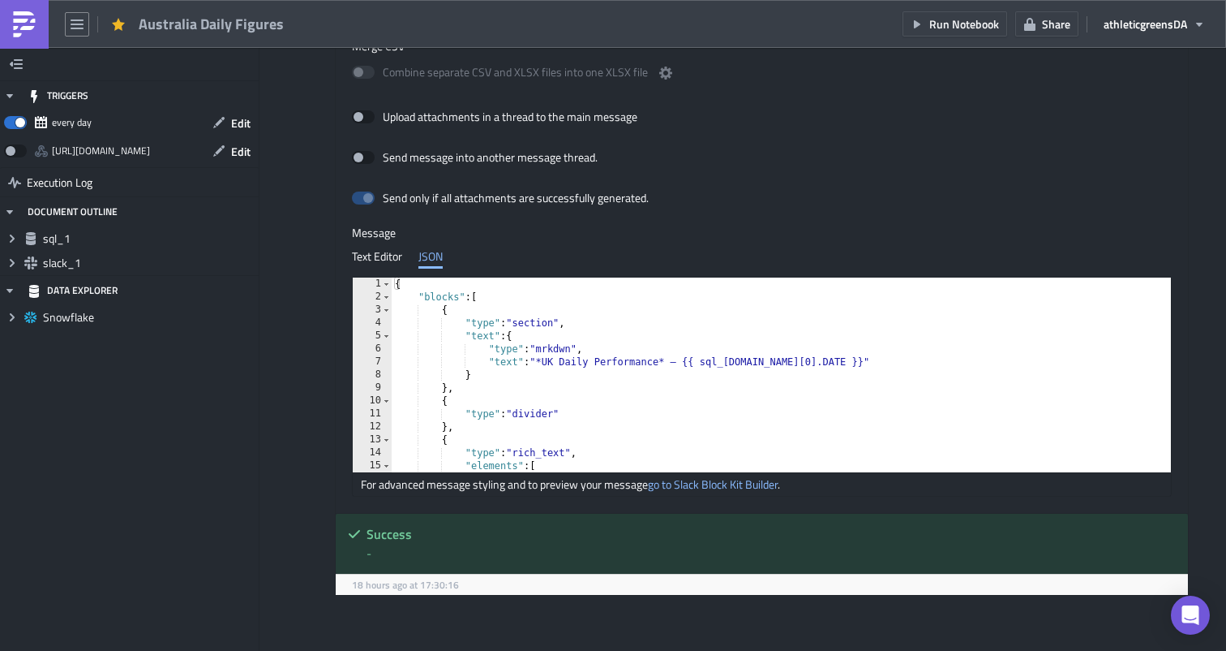
click at [560, 365] on div "{ "blocks" : [ { "type" : "section" , "text" : { "type" : "mrkdwn" , "text" : "…" at bounding box center [863, 387] width 942 height 221
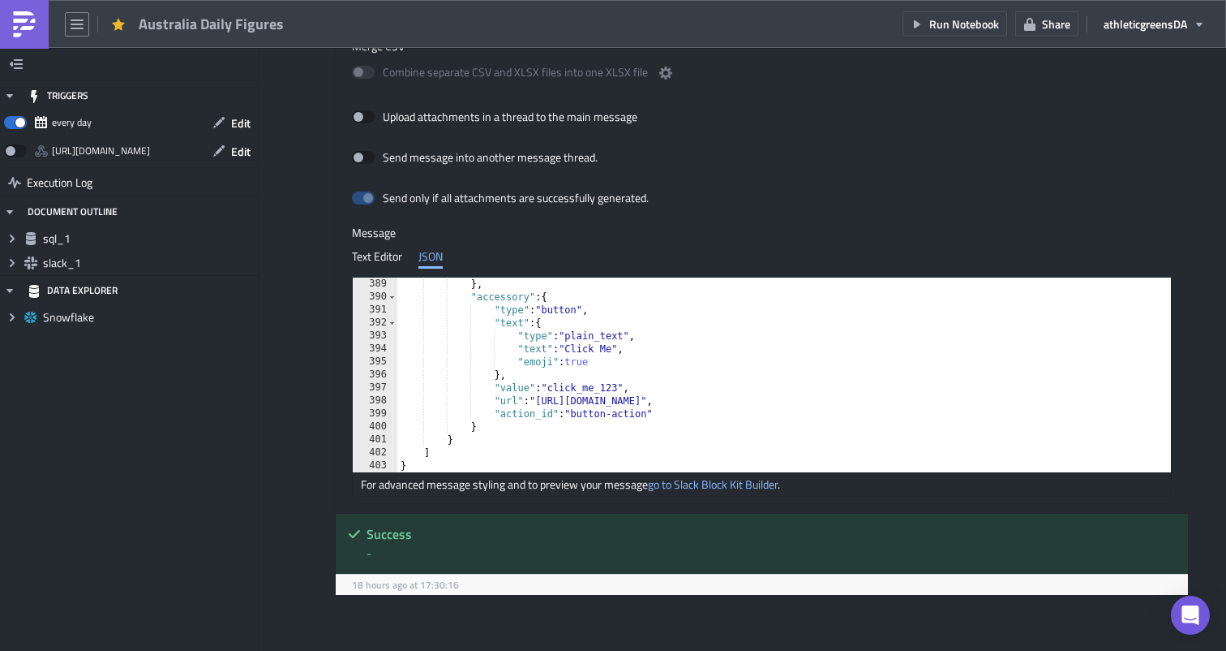
scroll to position [900, 0]
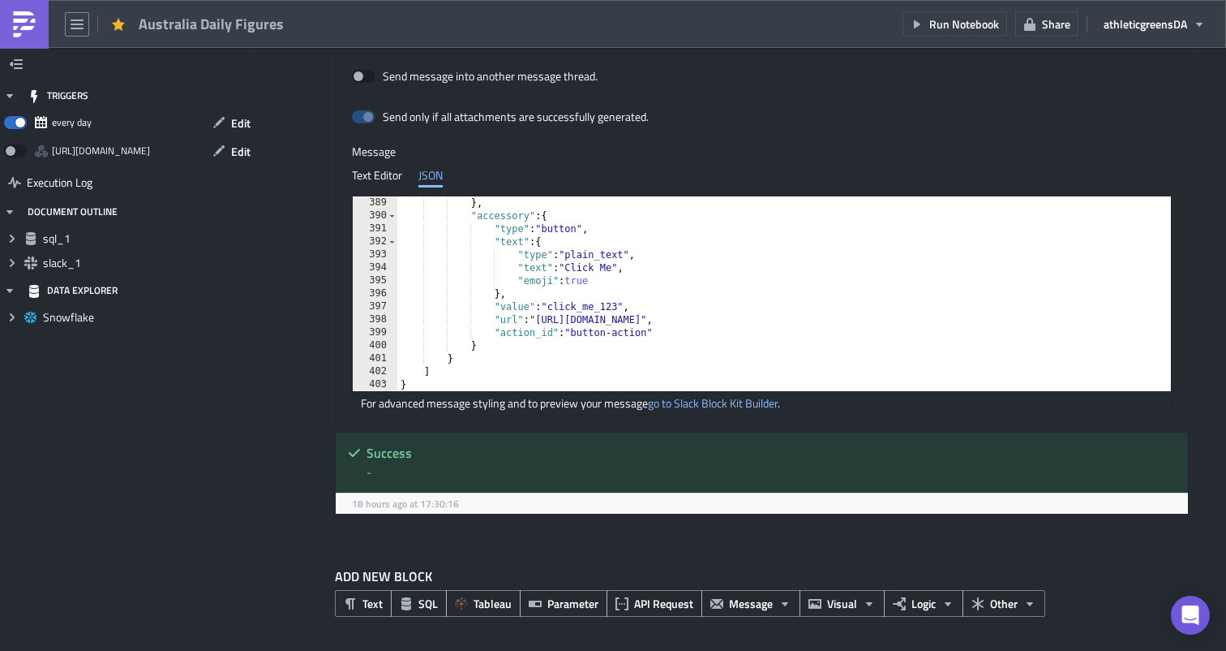
click at [526, 348] on div "} , "accessory" : { "type" : "button" , "text" : { "type" : "plain_text" , "tex…" at bounding box center [868, 306] width 942 height 221
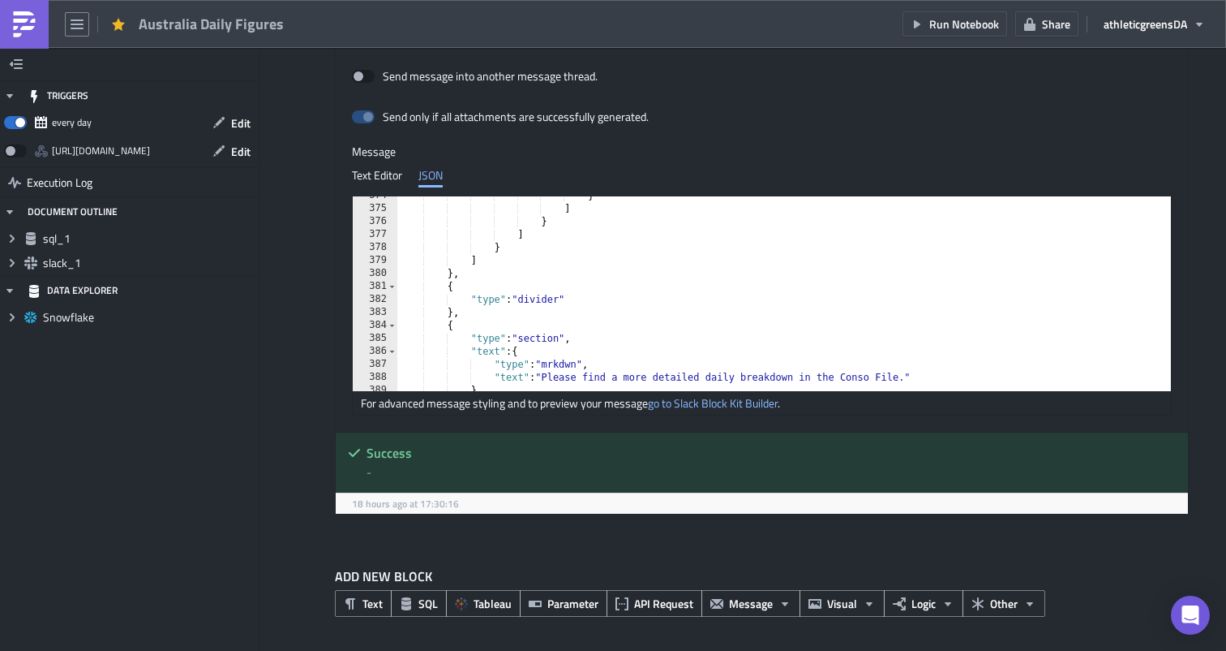
scroll to position [4859, 0]
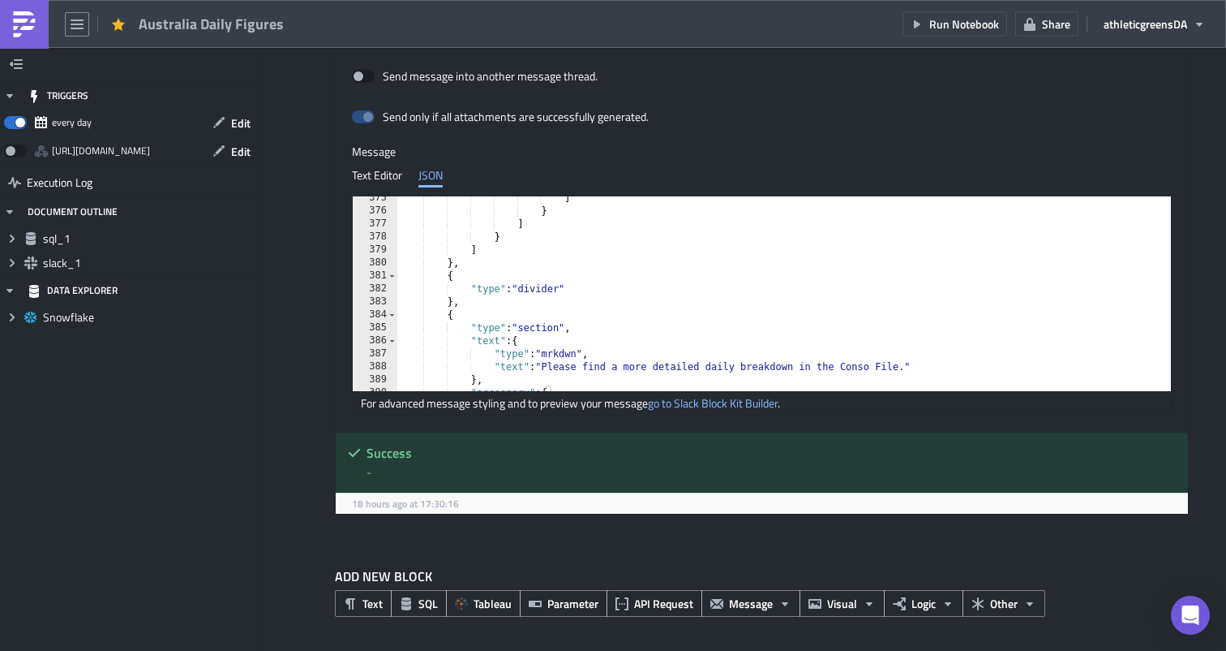
click at [457, 316] on div "] } ] } ] } , { "type" : "divider" } , { "type" : "section" , "text" : { "type"…" at bounding box center [868, 301] width 942 height 221
click at [447, 280] on div "] } ] } ] } , { "type" : "divider" } , { "type" : "section" , "text" : { "type"…" at bounding box center [868, 301] width 942 height 221
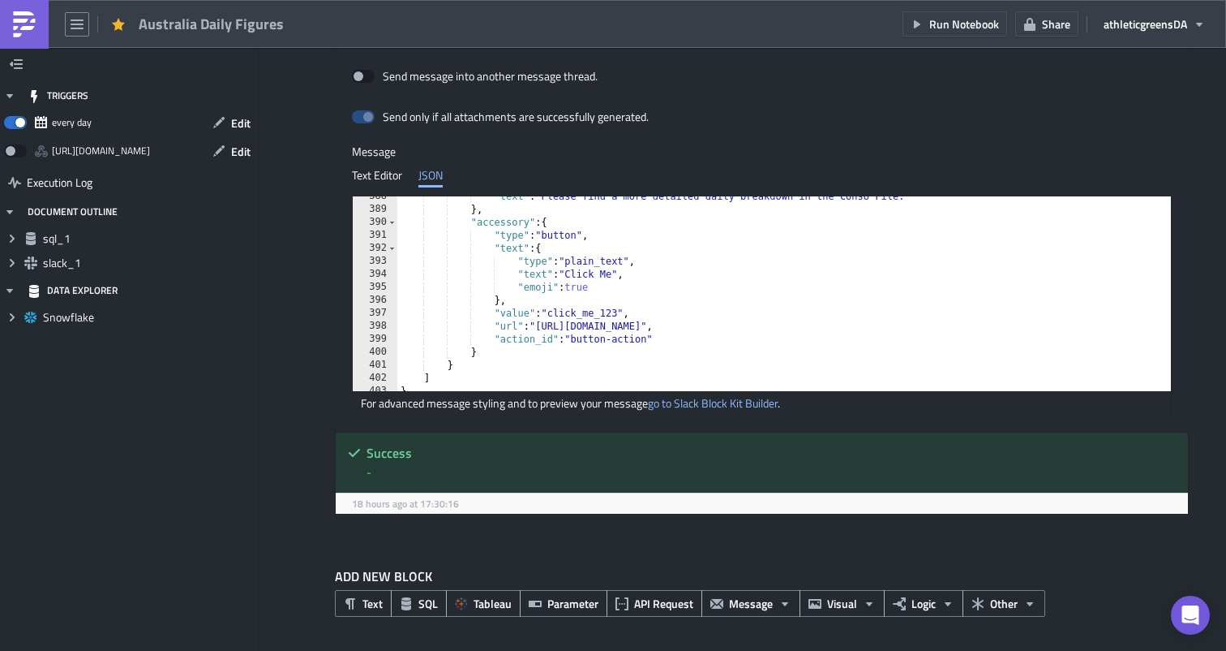
scroll to position [5035, 0]
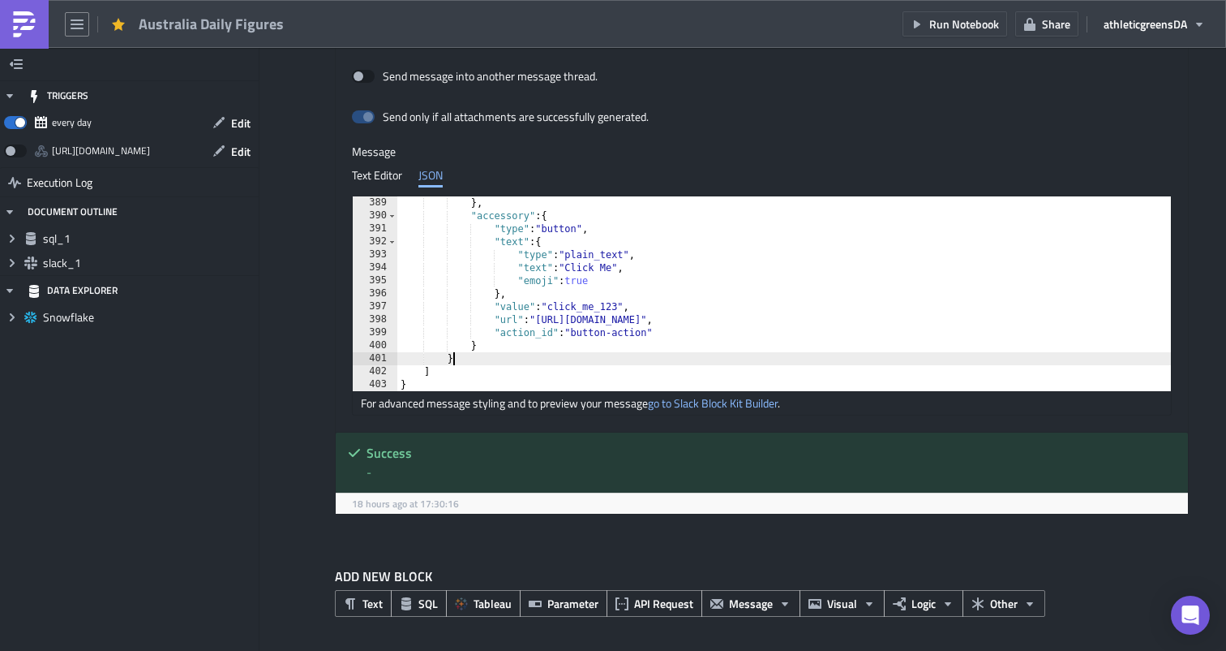
click at [462, 359] on div "} , "accessory" : { "type" : "button" , "text" : { "type" : "plain_text" , "tex…" at bounding box center [868, 306] width 942 height 221
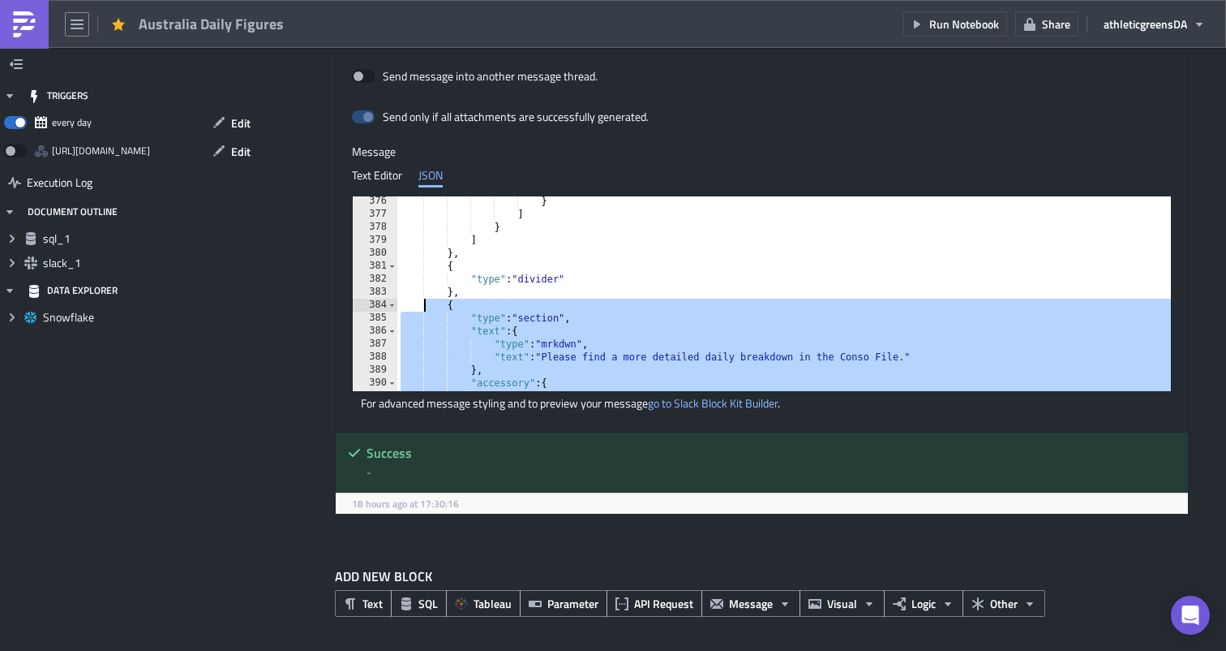
scroll to position [4868, 0]
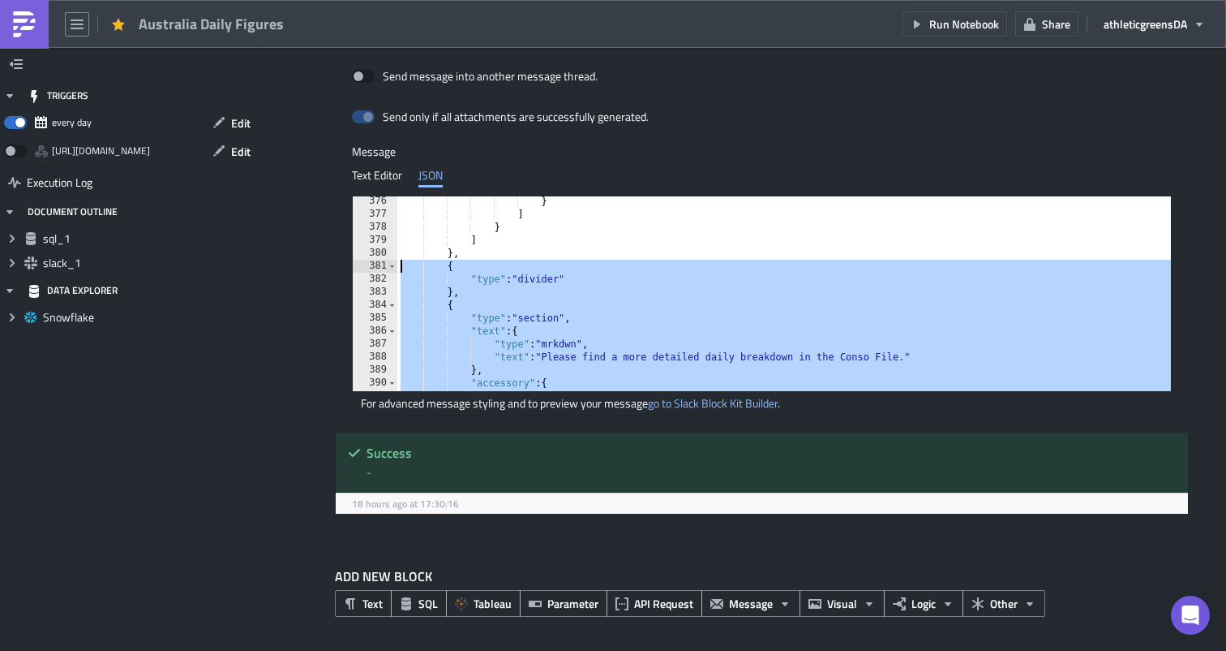
drag, startPoint x: 460, startPoint y: 363, endPoint x: 387, endPoint y: 268, distance: 120.4
click at [387, 268] on div "} 376 377 378 379 380 381 382 383 384 385 386 387 388 389 390 391 392 } ] } ] }…" at bounding box center [762, 293] width 818 height 195
type textarea "{ "type": "divider""
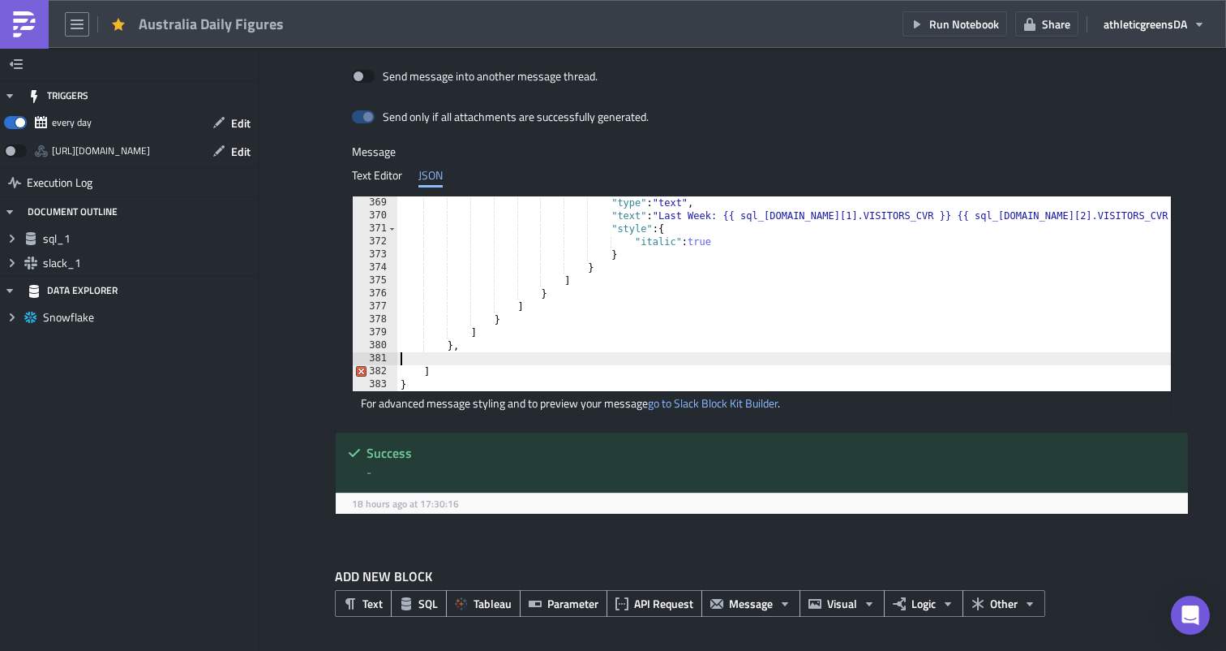
scroll to position [4763, 0]
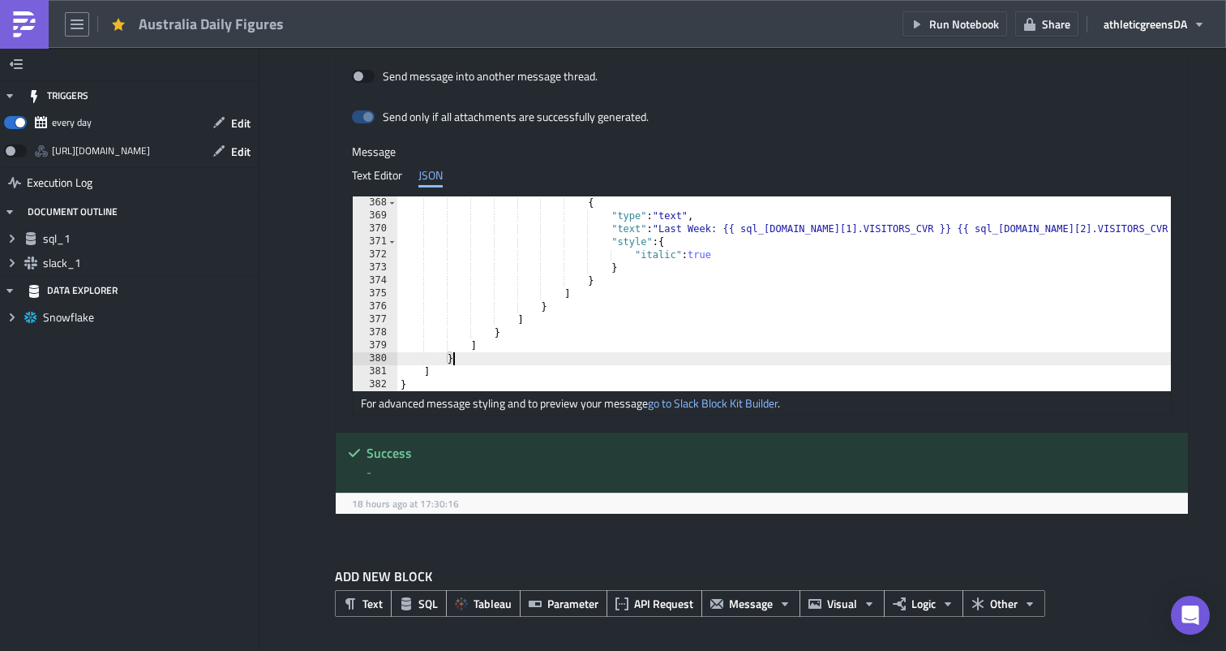
click at [741, 286] on div "{ "type" : "text" , "text" : "Last Week: {{ sql_1.data[1].VISITORS_CVR }} {{ sq…" at bounding box center [868, 306] width 942 height 221
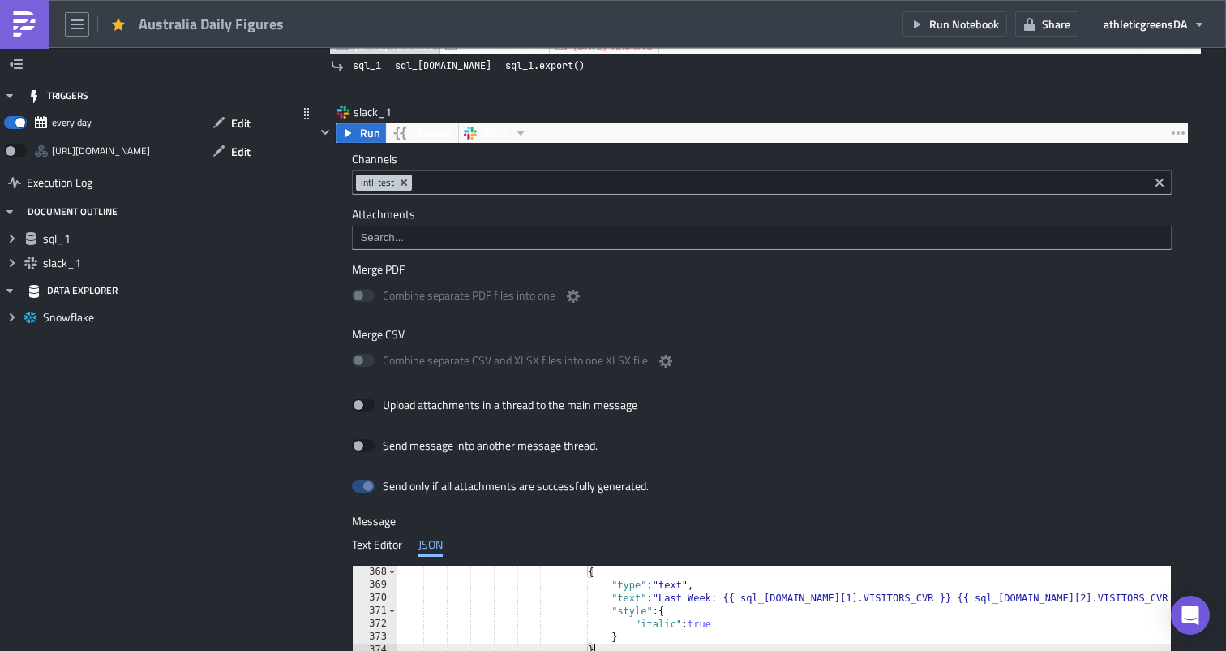
scroll to position [527, 0]
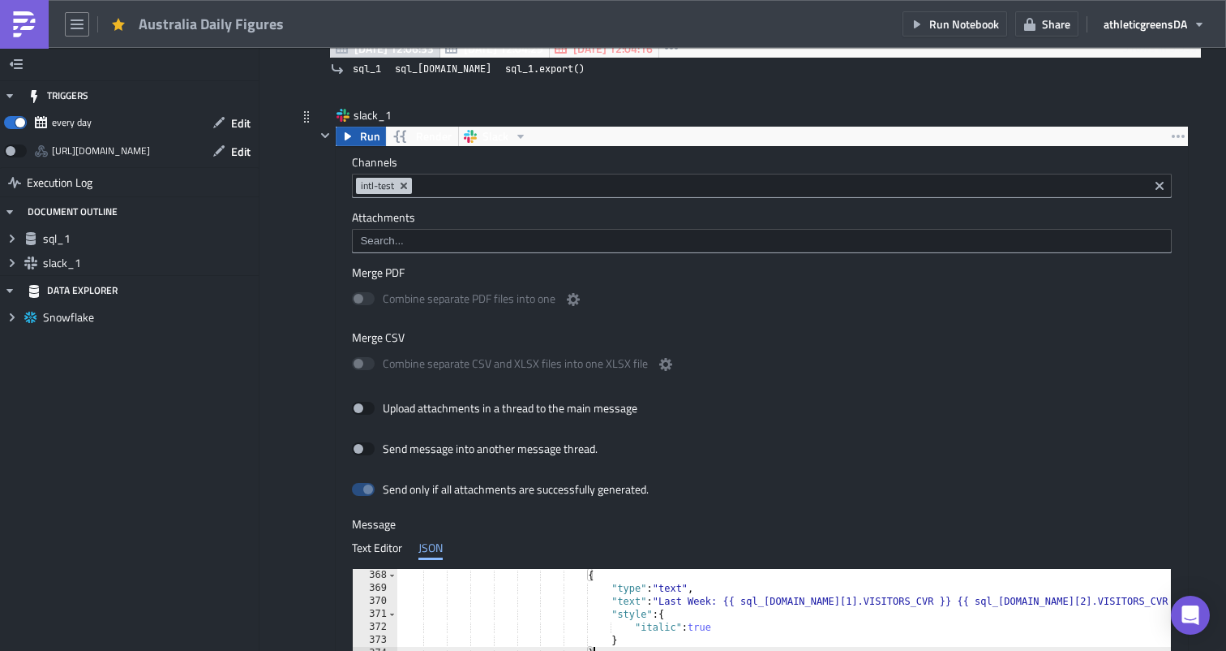
click at [367, 137] on span "Run" at bounding box center [370, 136] width 20 height 19
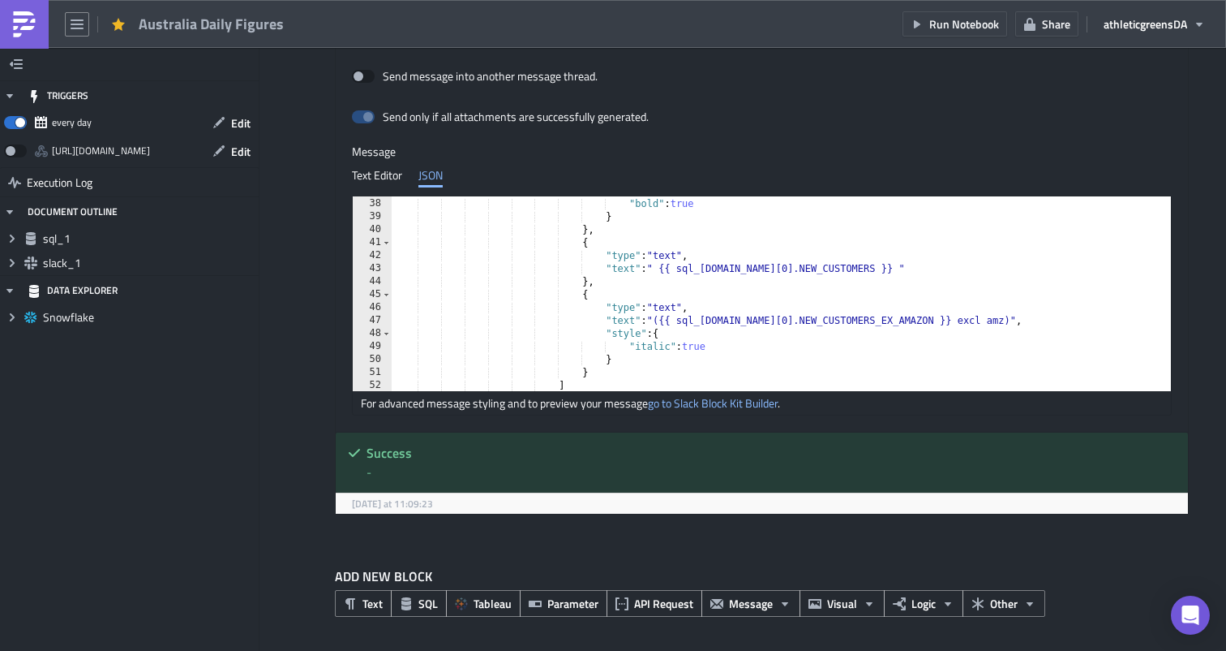
scroll to position [482, 0]
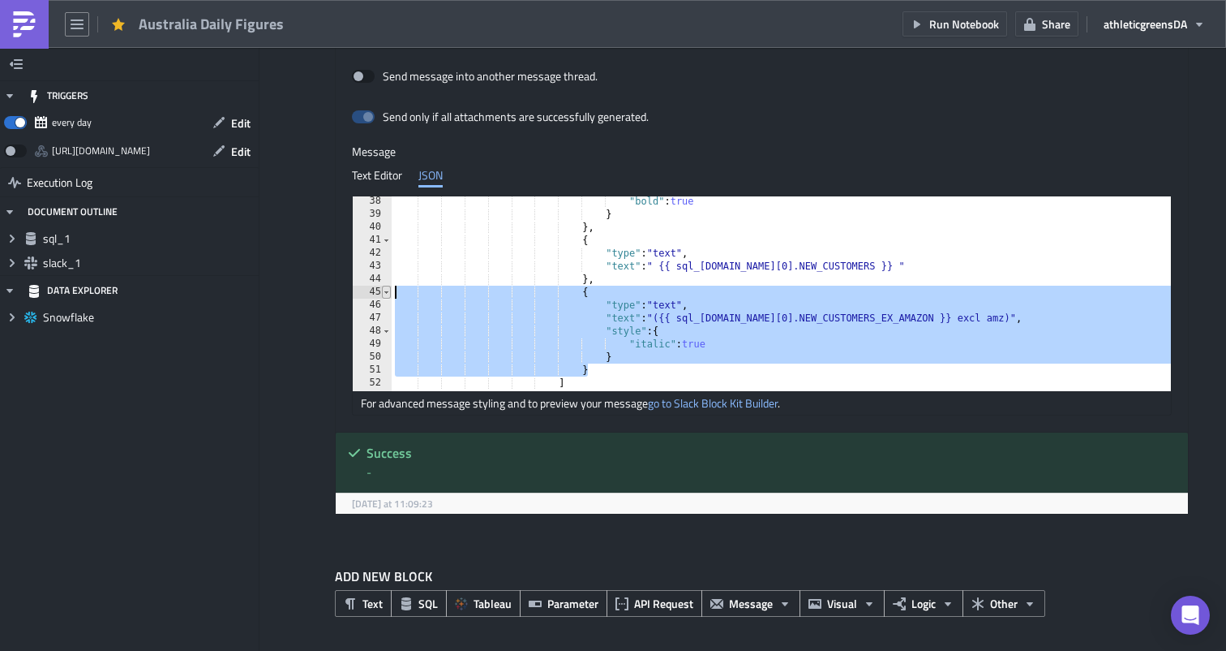
drag, startPoint x: 592, startPoint y: 369, endPoint x: 390, endPoint y: 295, distance: 215.0
click at [390, 295] on div "} 38 39 40 41 42 43 44 45 46 47 48 49 50 51 52 53 54 "bold" : true } } , { "typ…" at bounding box center [762, 293] width 818 height 195
type textarea "{ "type":"text","
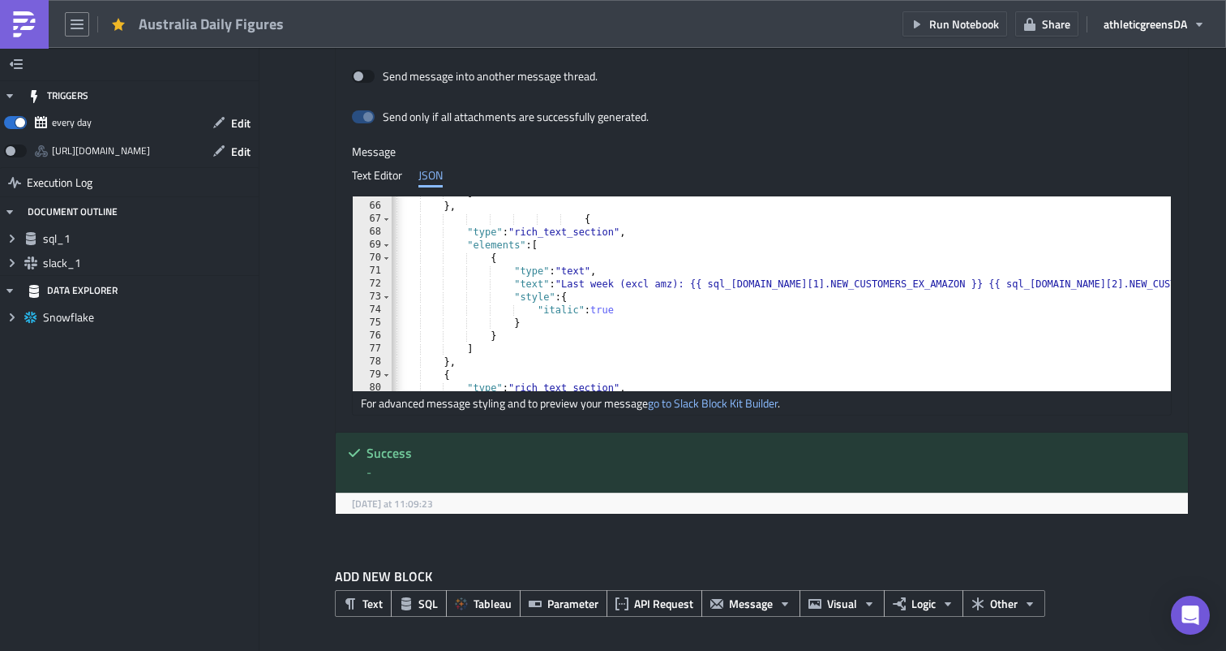
scroll to position [854, 0]
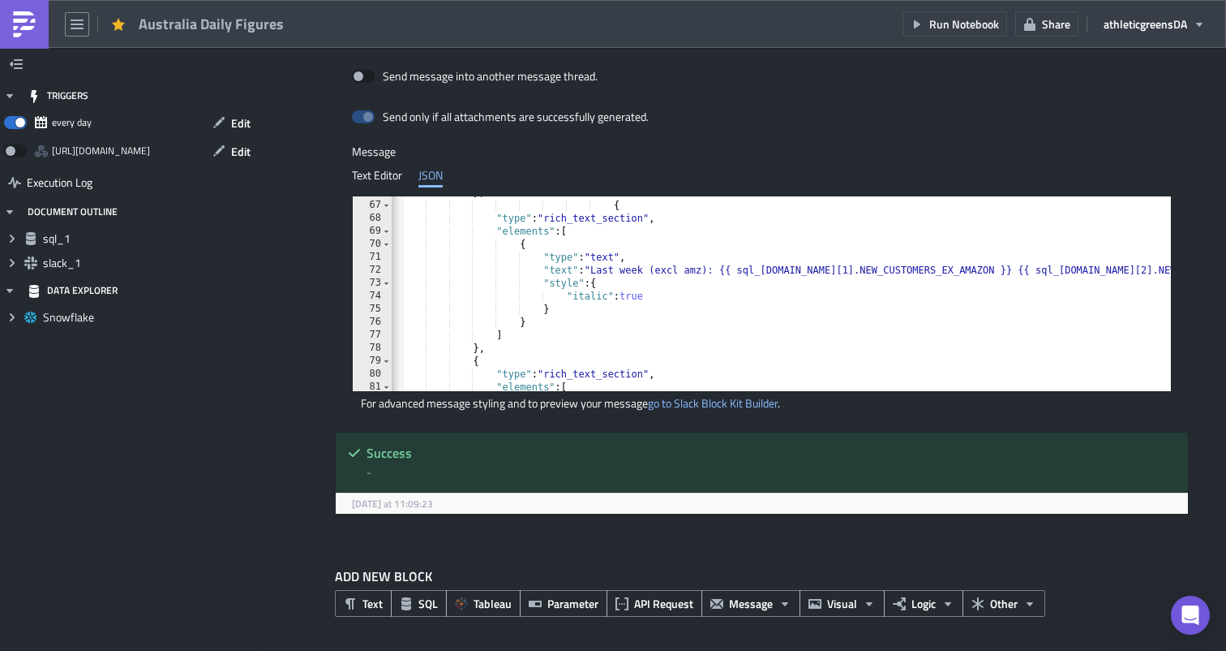
click at [560, 324] on div "} , { "type" : "rich_text_section" , "elements" : [ { "type" : "text" , "text" …" at bounding box center [800, 296] width 942 height 221
click at [555, 335] on div "} , { "type" : "rich_text_section" , "elements" : [ { "type" : "text" , "text" …" at bounding box center [800, 296] width 942 height 221
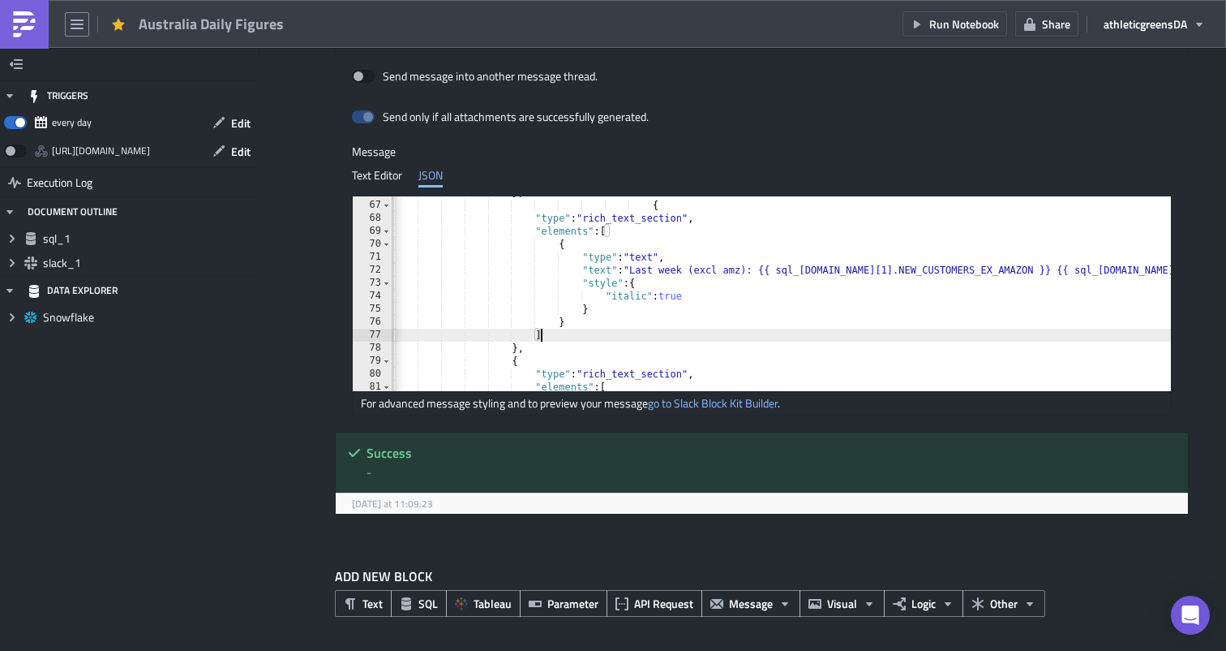
scroll to position [0, 0]
click at [543, 346] on div "} , { "type" : "rich_text_section" , "elements" : [ { "type" : "text" , "text" …" at bounding box center [840, 296] width 942 height 221
click at [516, 347] on div "} , { "type" : "rich_text_section" , "elements" : [ { "type" : "text" , "text" …" at bounding box center [840, 296] width 942 height 221
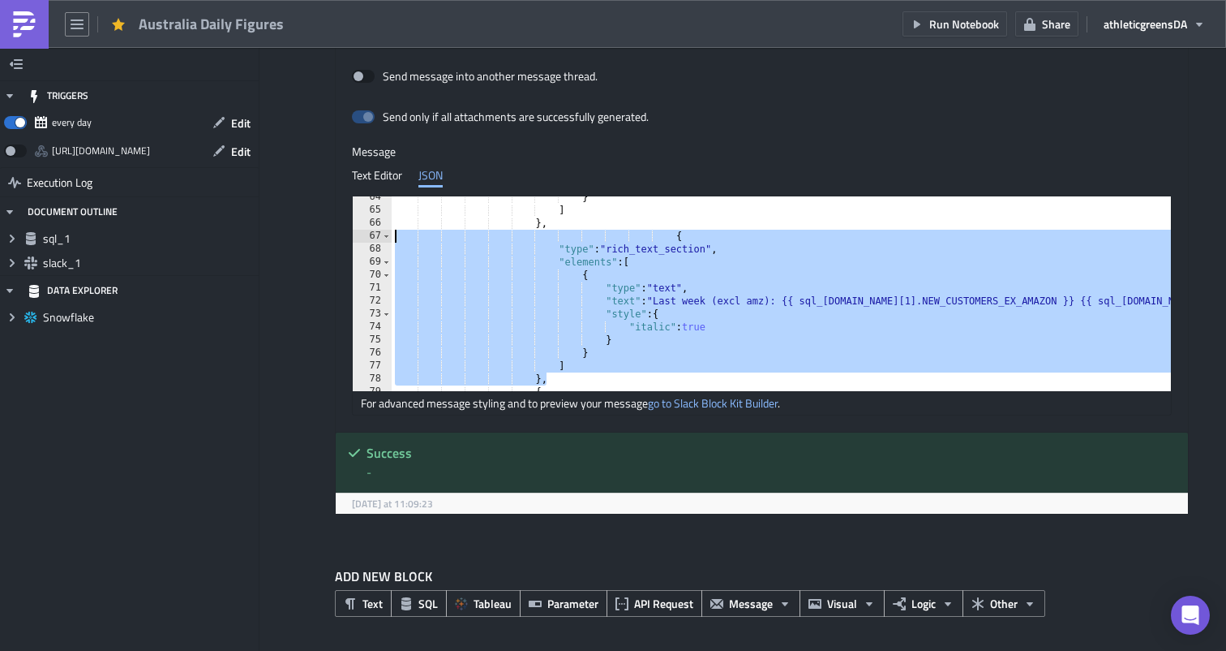
drag, startPoint x: 543, startPoint y: 379, endPoint x: 394, endPoint y: 239, distance: 203.7
click at [394, 239] on div "}, 64 65 66 67 68 69 70 71 72 73 74 75 76 77 78 79 80 } ] } , { "type" : "rich_…" at bounding box center [762, 293] width 818 height 195
type textarea "{ "type": "rich_text_section","
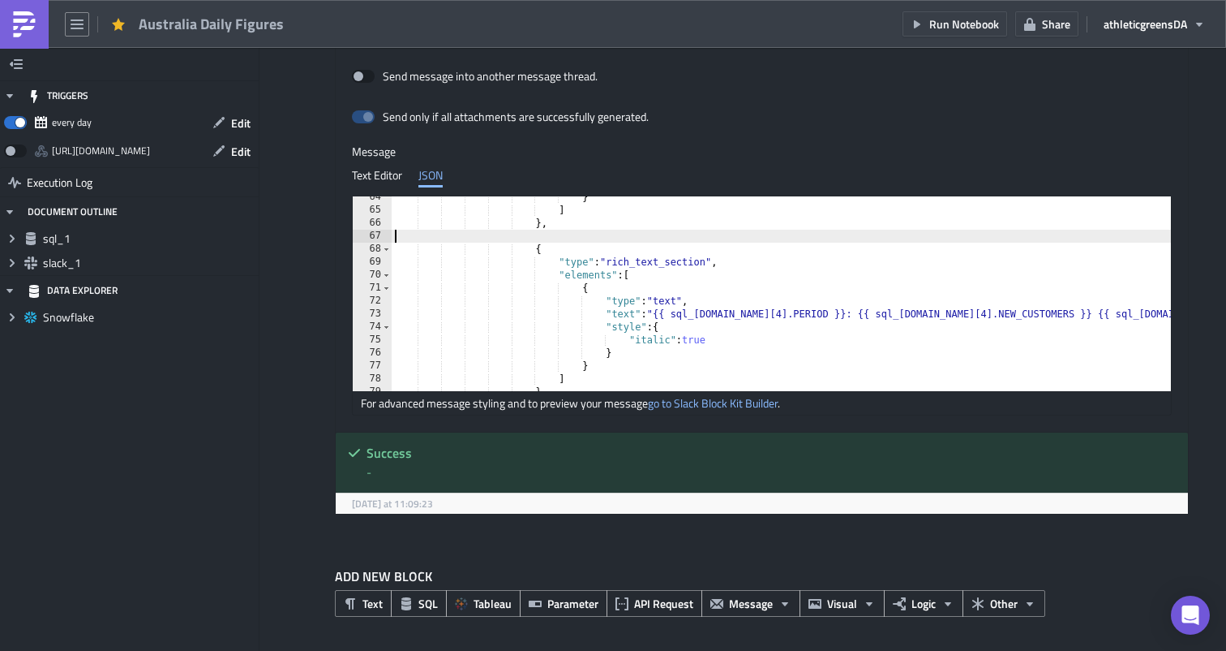
type textarea "},"
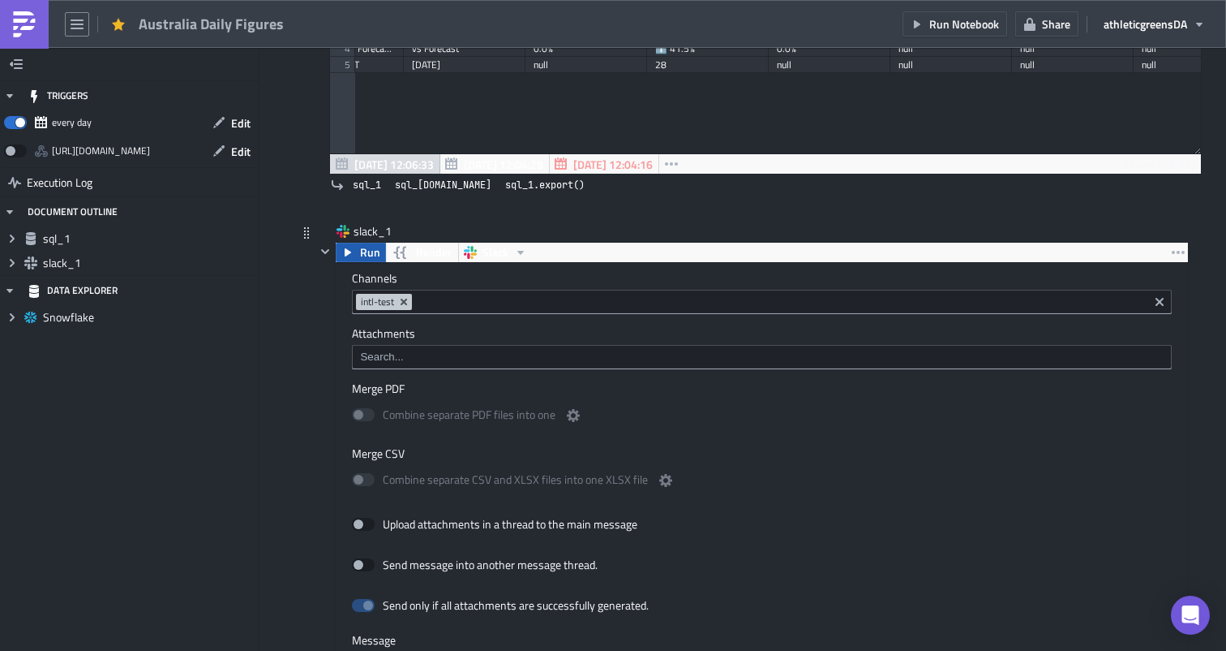
click at [356, 254] on button "Run" at bounding box center [361, 252] width 50 height 19
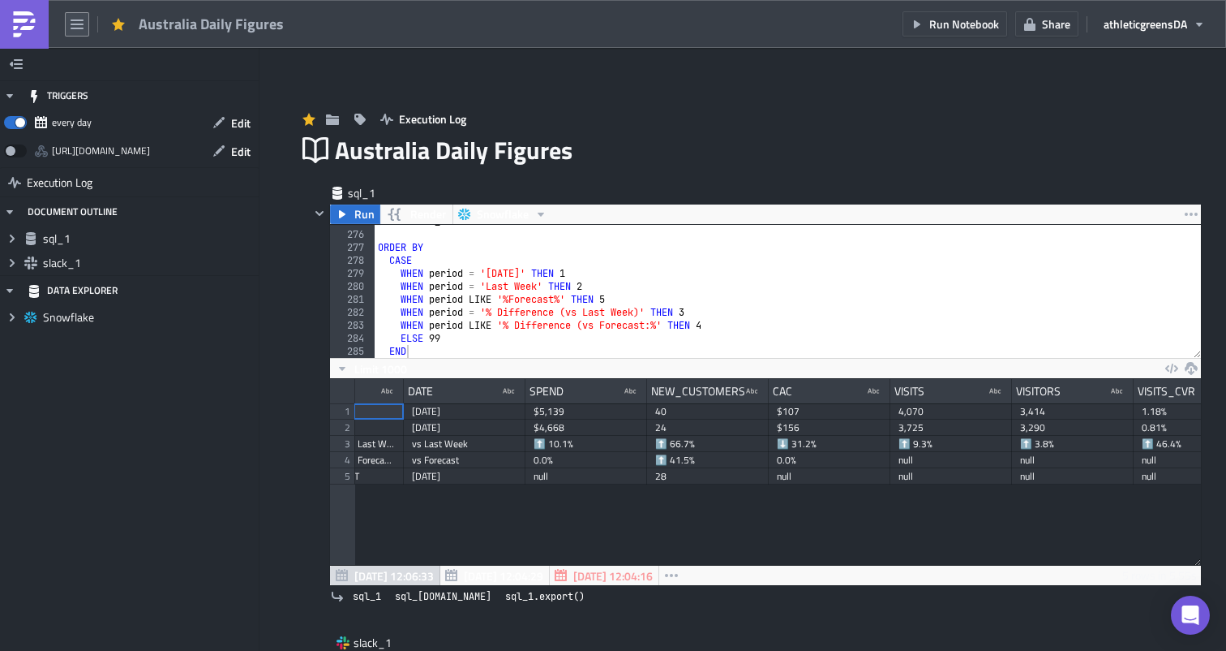
click at [71, 34] on button "button" at bounding box center [77, 24] width 24 height 24
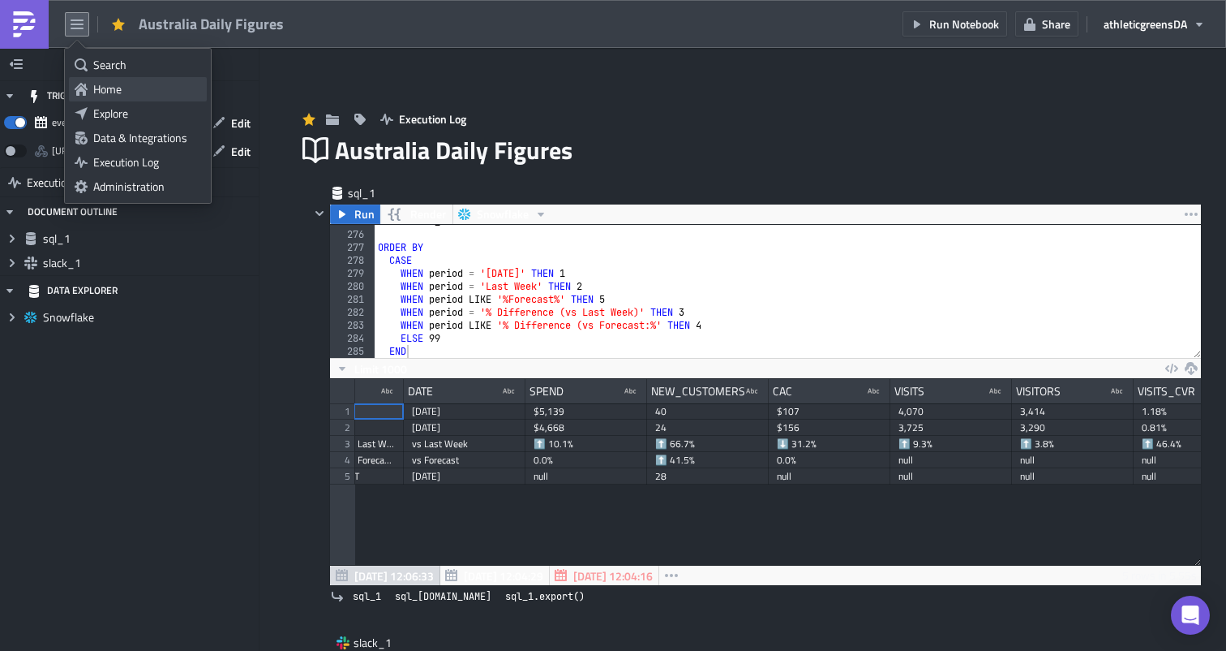
click at [126, 89] on div "Home" at bounding box center [147, 89] width 108 height 16
